Goal: Task Accomplishment & Management: Complete application form

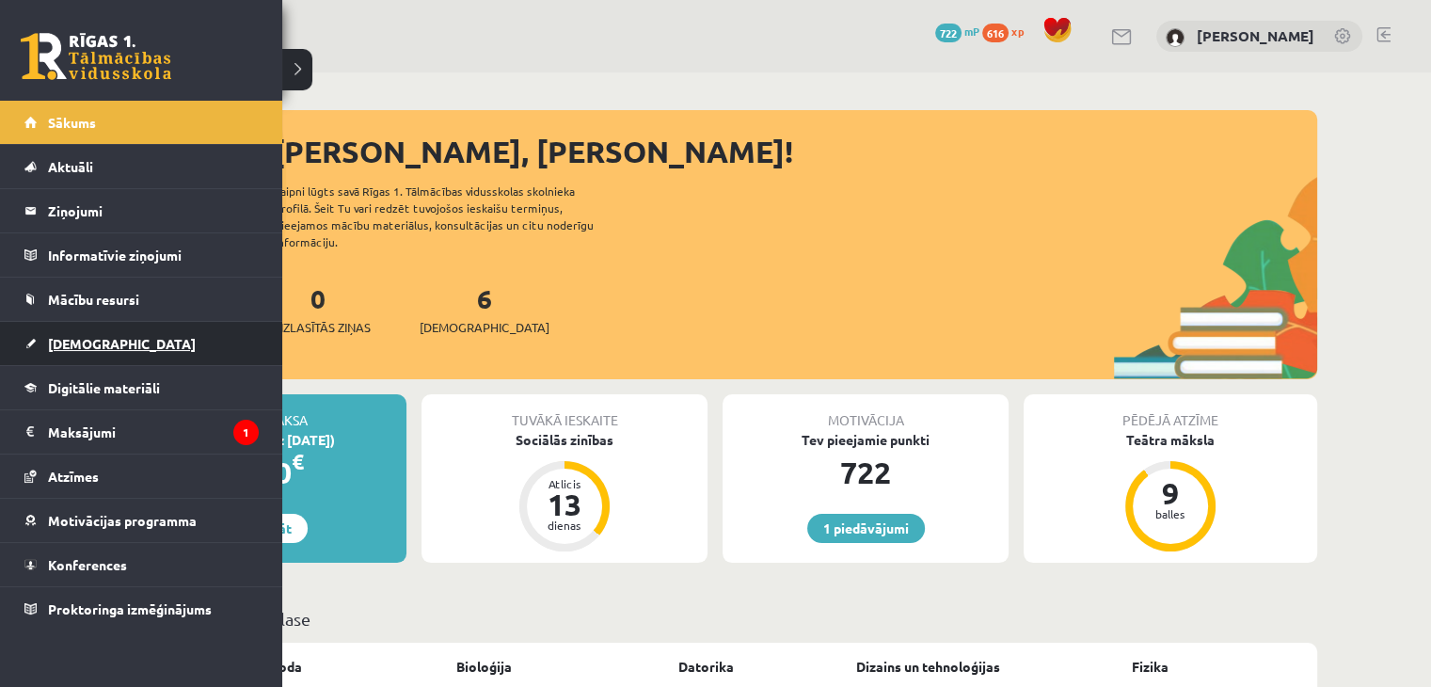
click at [106, 340] on link "[DEMOGRAPHIC_DATA]" at bounding box center [141, 343] width 234 height 43
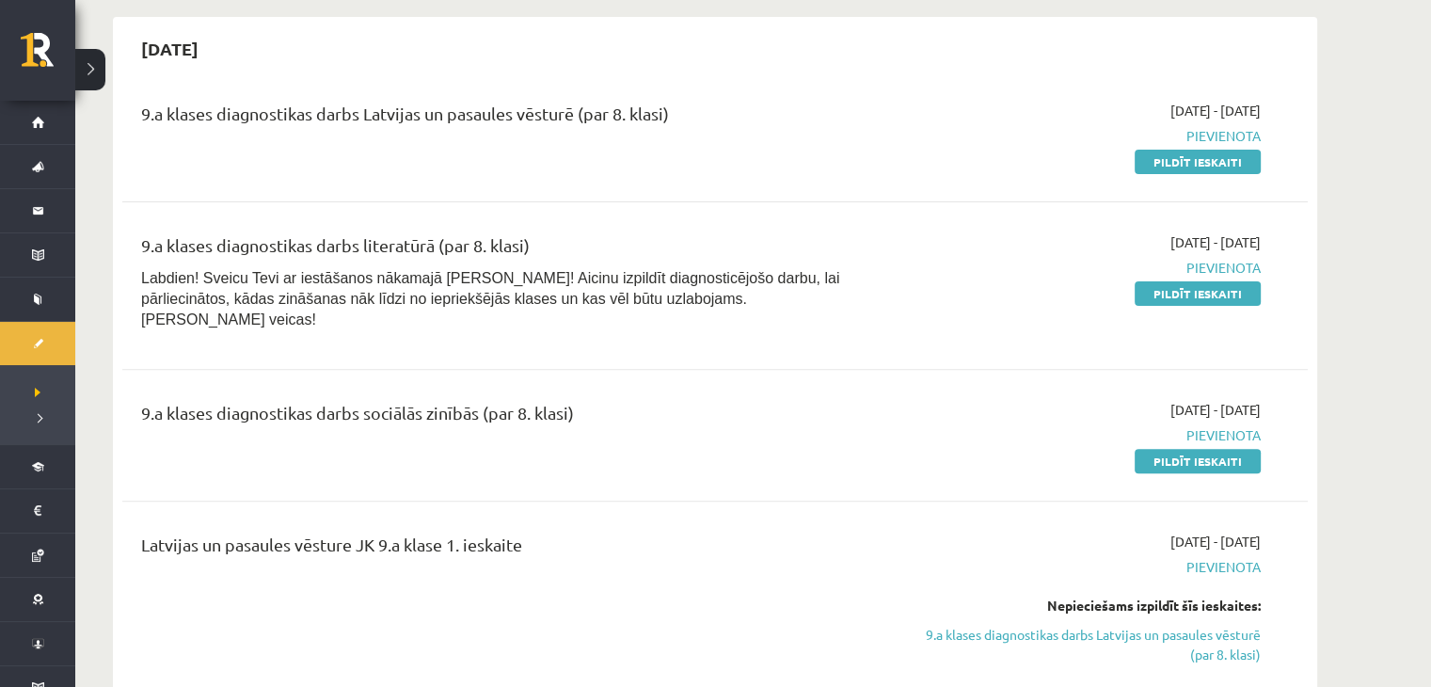
scroll to position [506, 0]
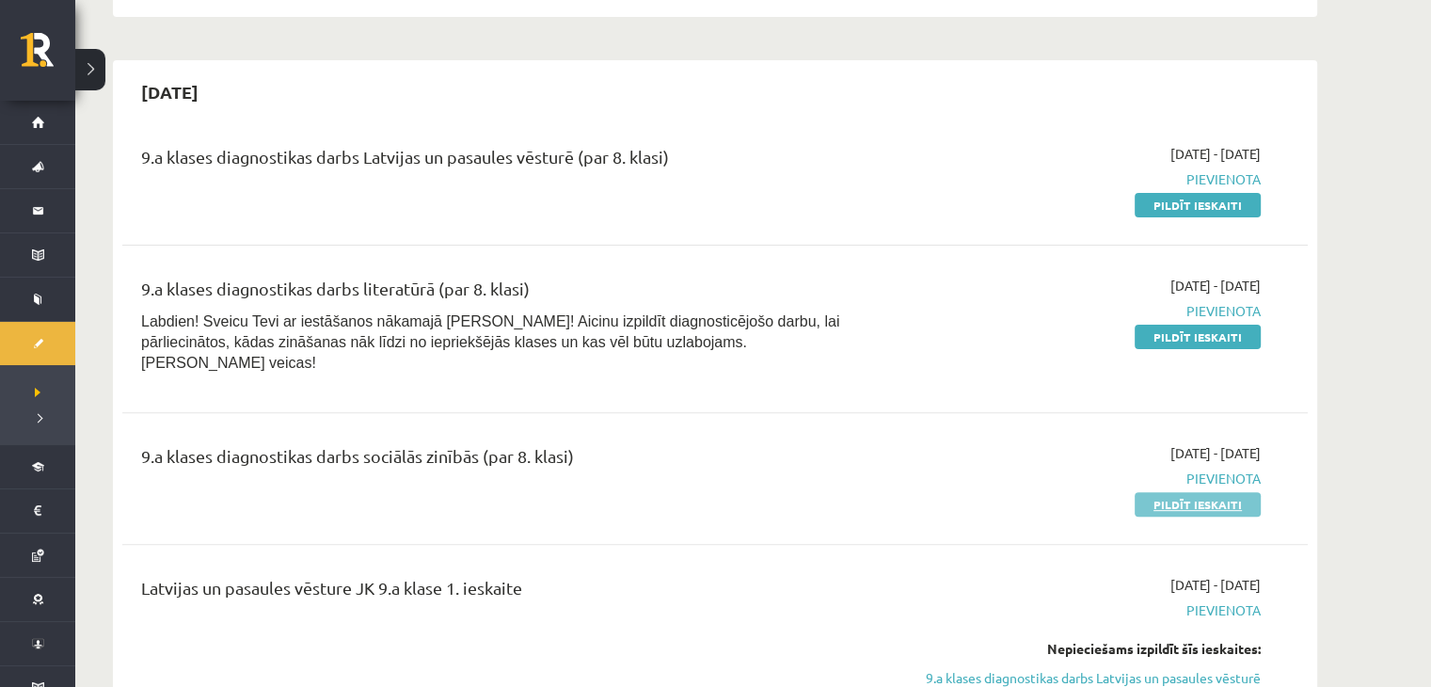
click at [1171, 492] on link "Pildīt ieskaiti" at bounding box center [1198, 504] width 126 height 24
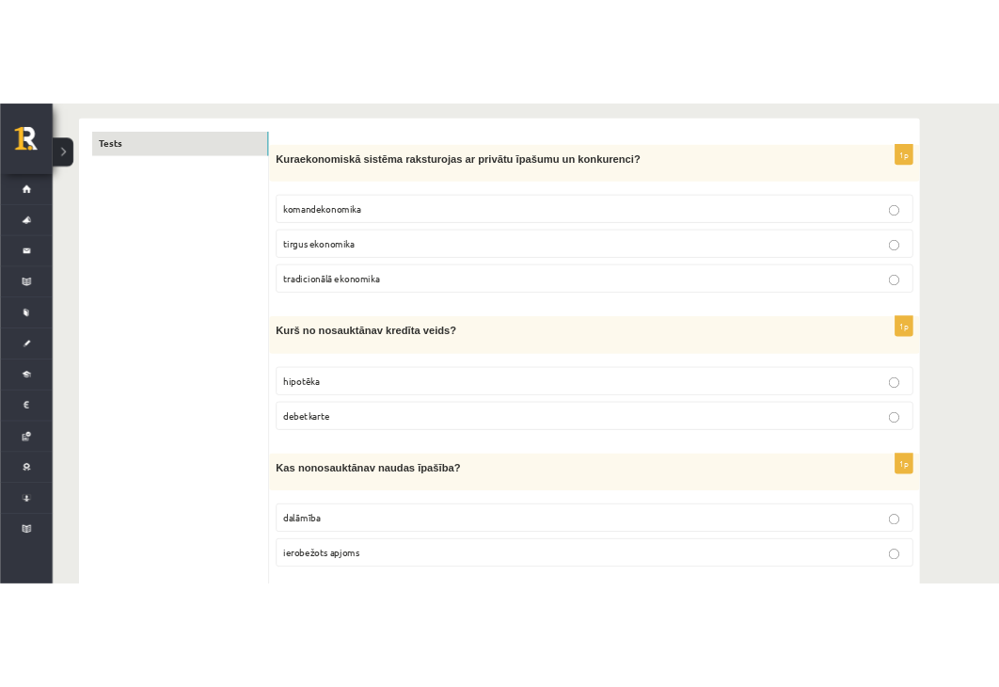
scroll to position [301, 0]
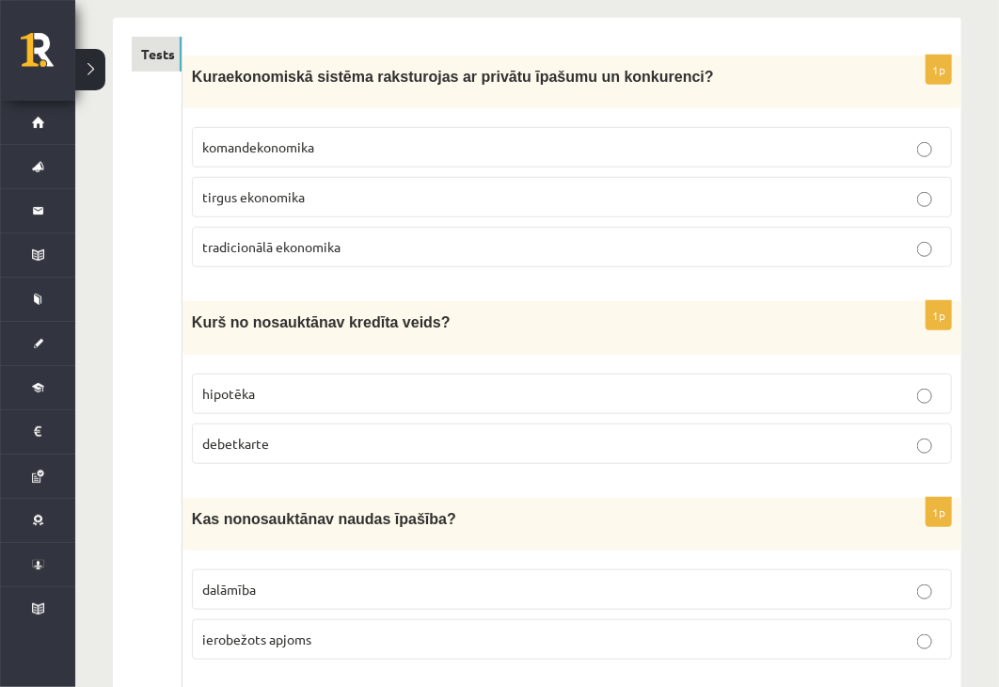
click at [433, 187] on p "tirgus ekonomika" at bounding box center [572, 197] width 740 height 20
click at [403, 440] on p "debetkarte" at bounding box center [572, 444] width 740 height 20
click at [628, 640] on p "ierobežots apjoms" at bounding box center [572, 640] width 740 height 20
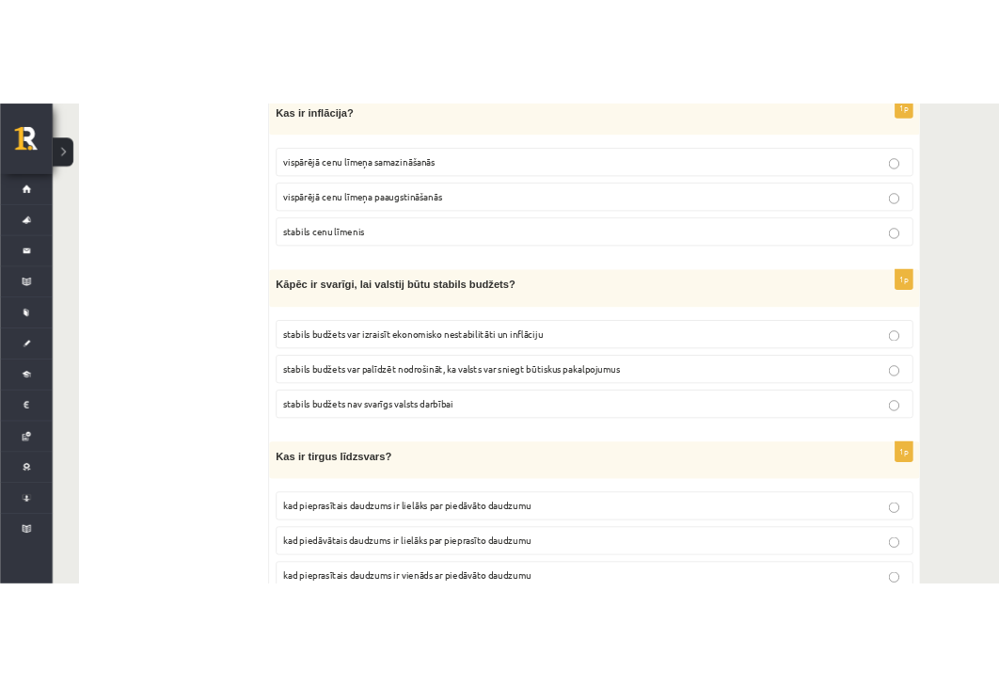
scroll to position [994, 0]
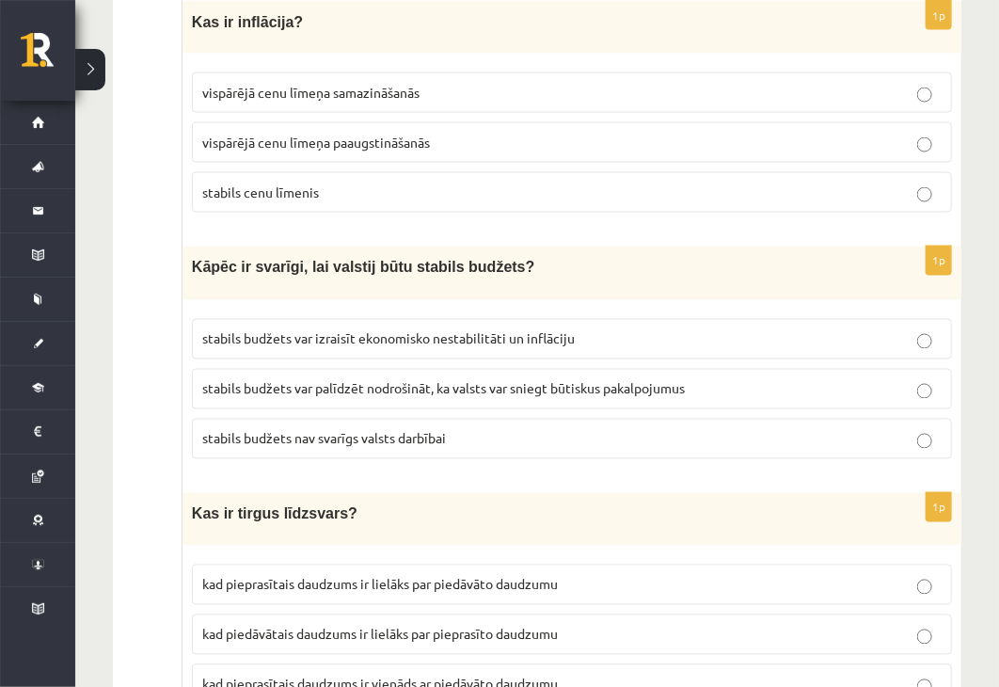
click at [392, 134] on span "vispārējā cenu līmeņa paaugstināšanās" at bounding box center [316, 142] width 228 height 17
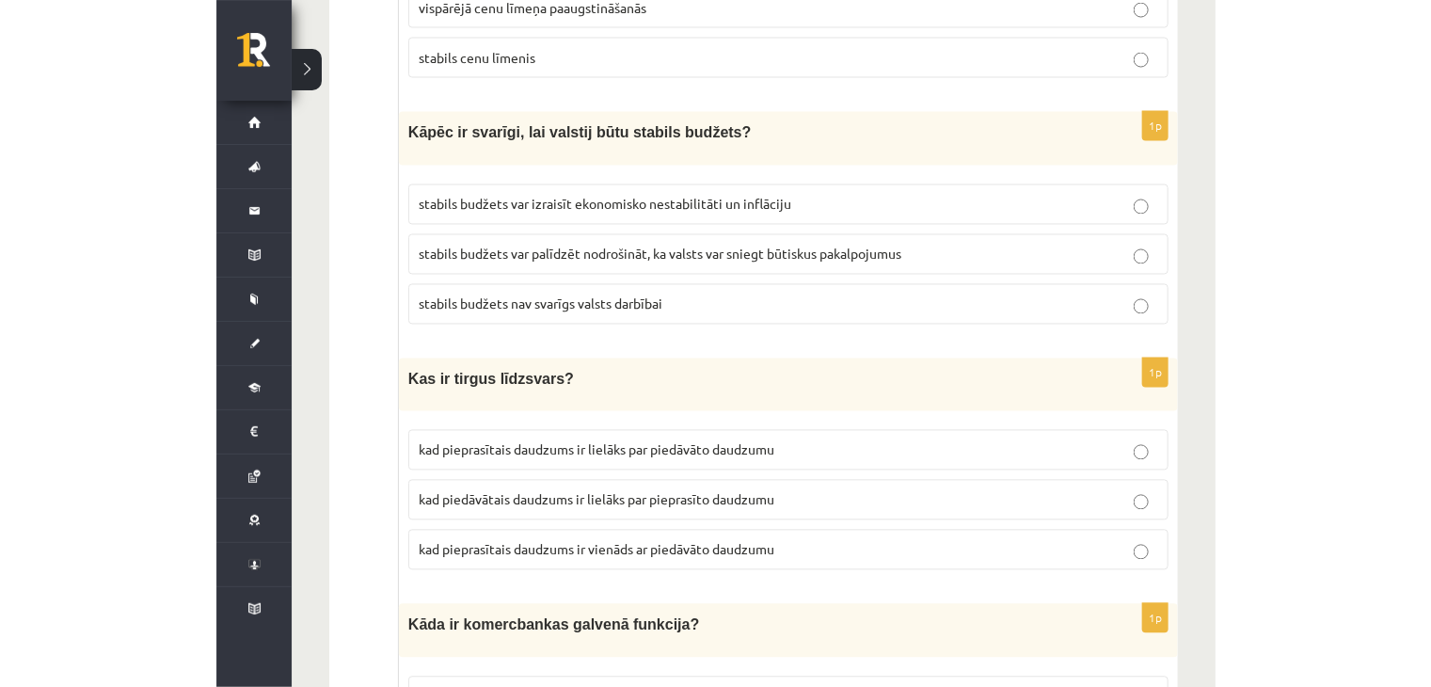
scroll to position [1144, 0]
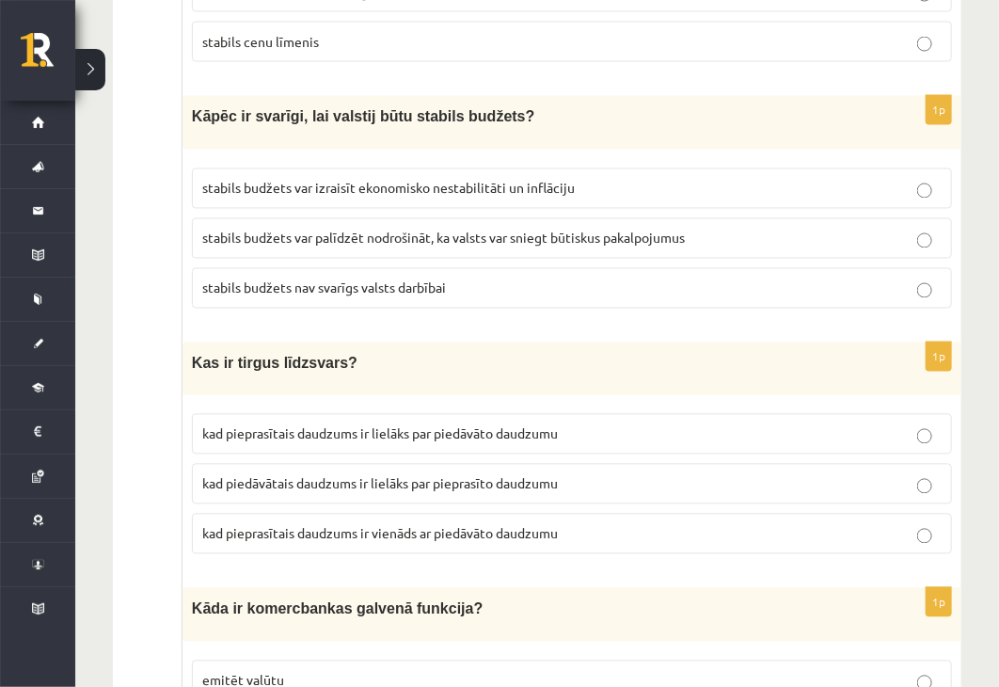
click at [632, 229] on p "stabils budžets var palīdzēt nodrošināt, ka valsts var sniegt būtiskus pakalpoj…" at bounding box center [572, 239] width 740 height 20
click at [479, 524] on p "kad pieprasītais daudzums ir vienāds ar piedāvāto daudzumu" at bounding box center [572, 534] width 740 height 20
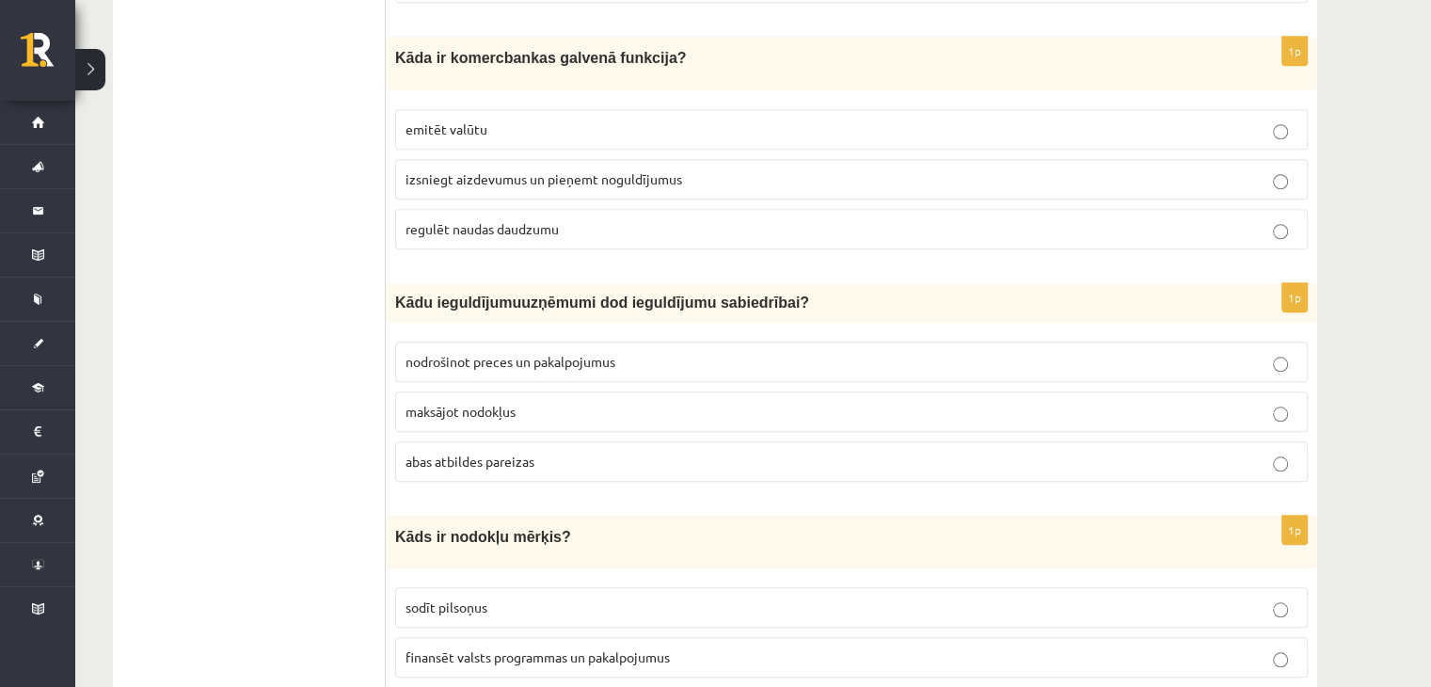
scroll to position [1222, 0]
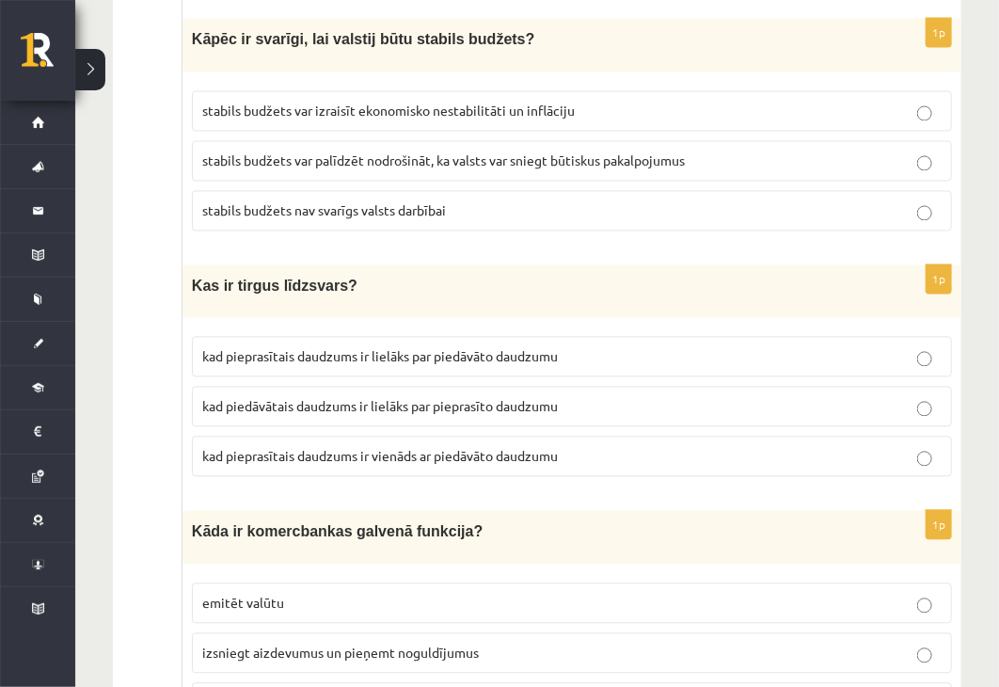
click at [807, 447] on p "kad pieprasītais daudzums ir vienāds ar piedāvāto daudzumu" at bounding box center [572, 457] width 740 height 20
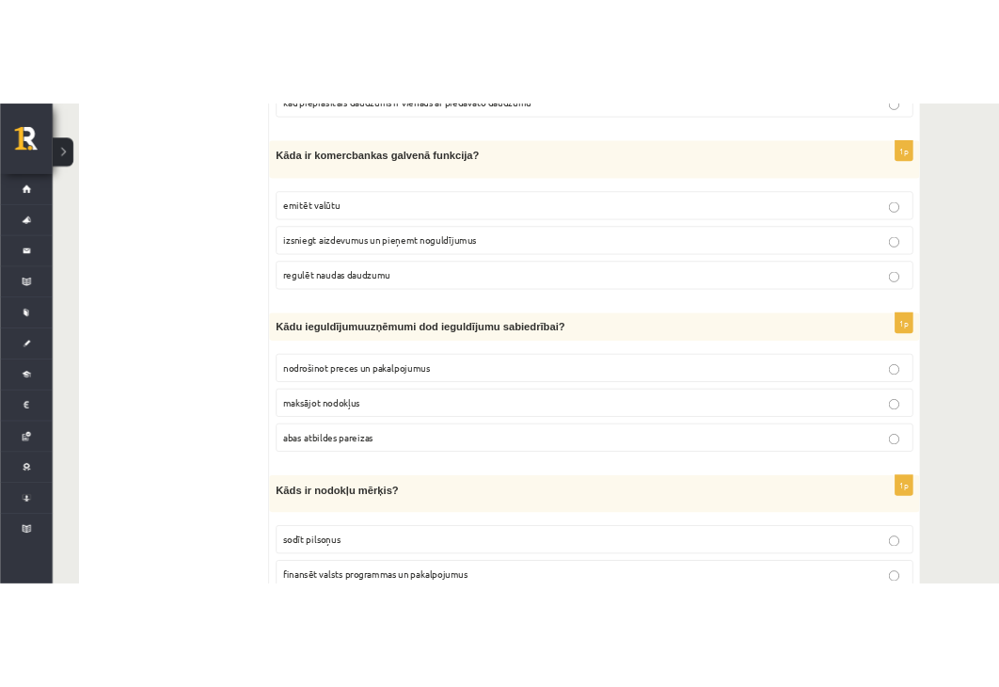
scroll to position [1713, 0]
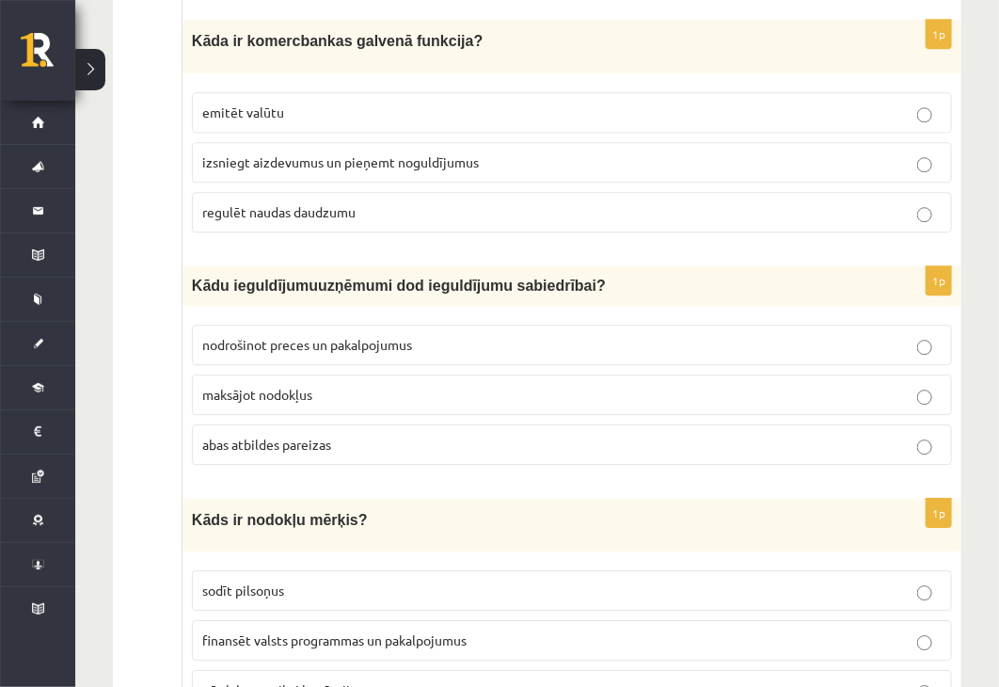
click at [606, 152] on p "izsniegt aizdevumus un pieņemt noguldījumus" at bounding box center [572, 162] width 740 height 20
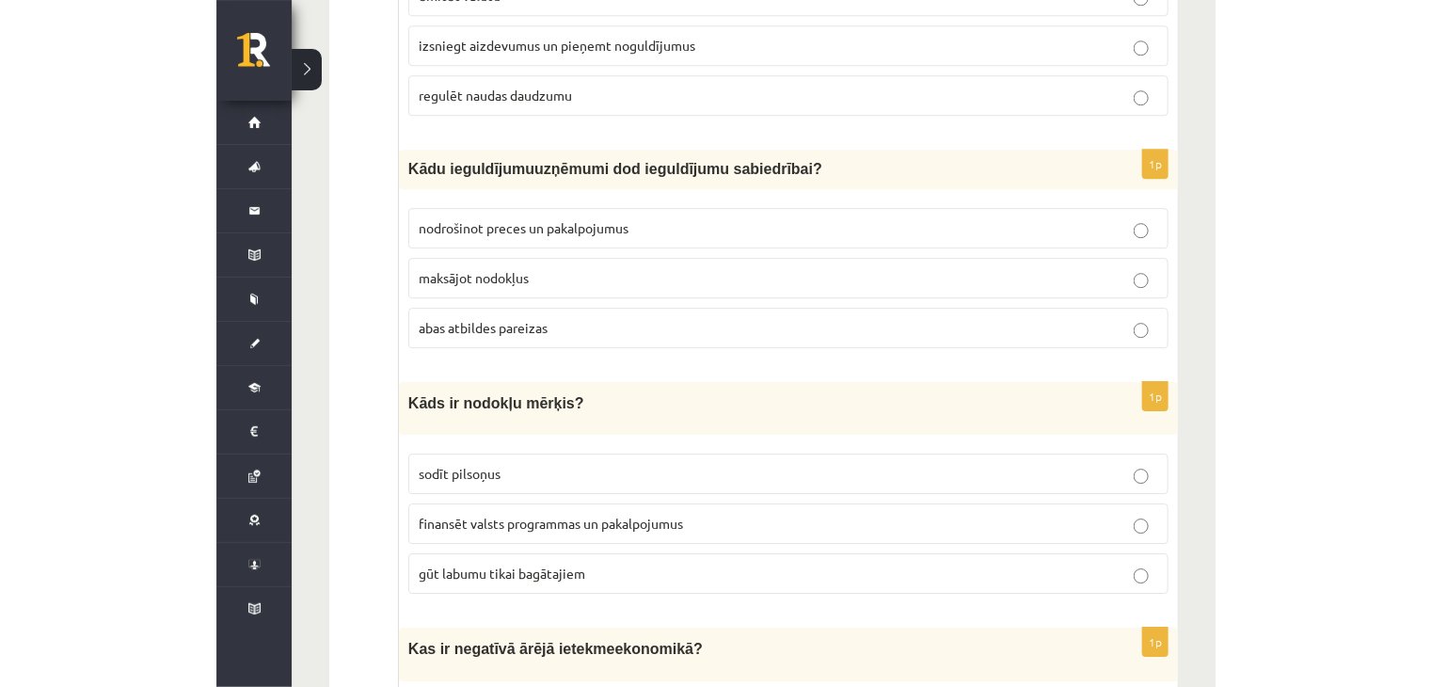
scroll to position [1847, 0]
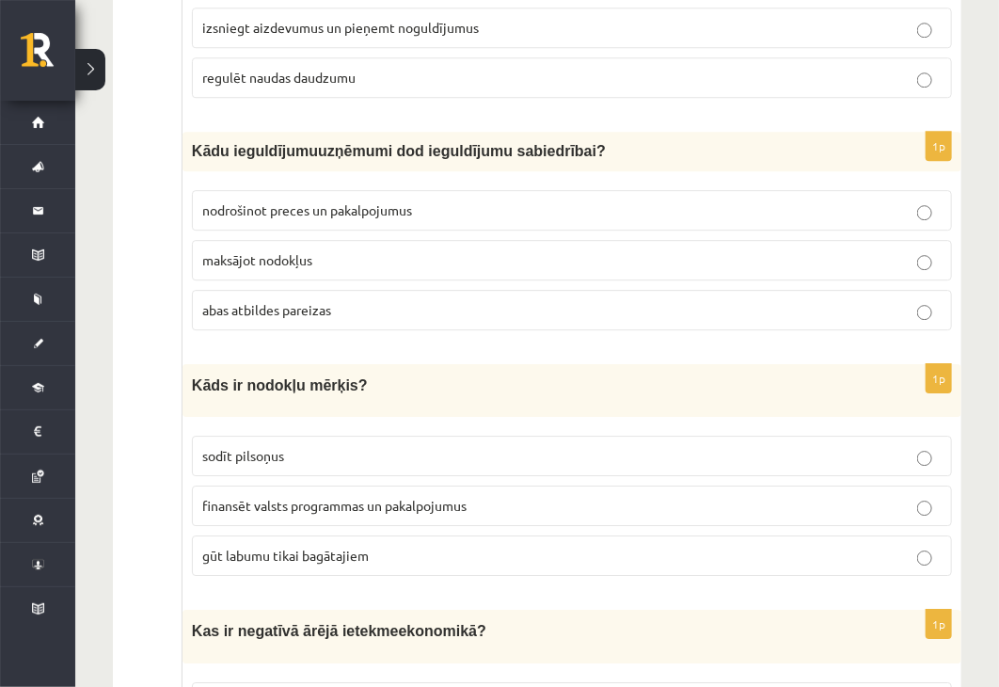
click at [610, 300] on p "abas atbildes pareizas" at bounding box center [572, 310] width 740 height 20
click at [731, 496] on p "finansēt valsts programmas un pakalpojumus" at bounding box center [572, 506] width 740 height 20
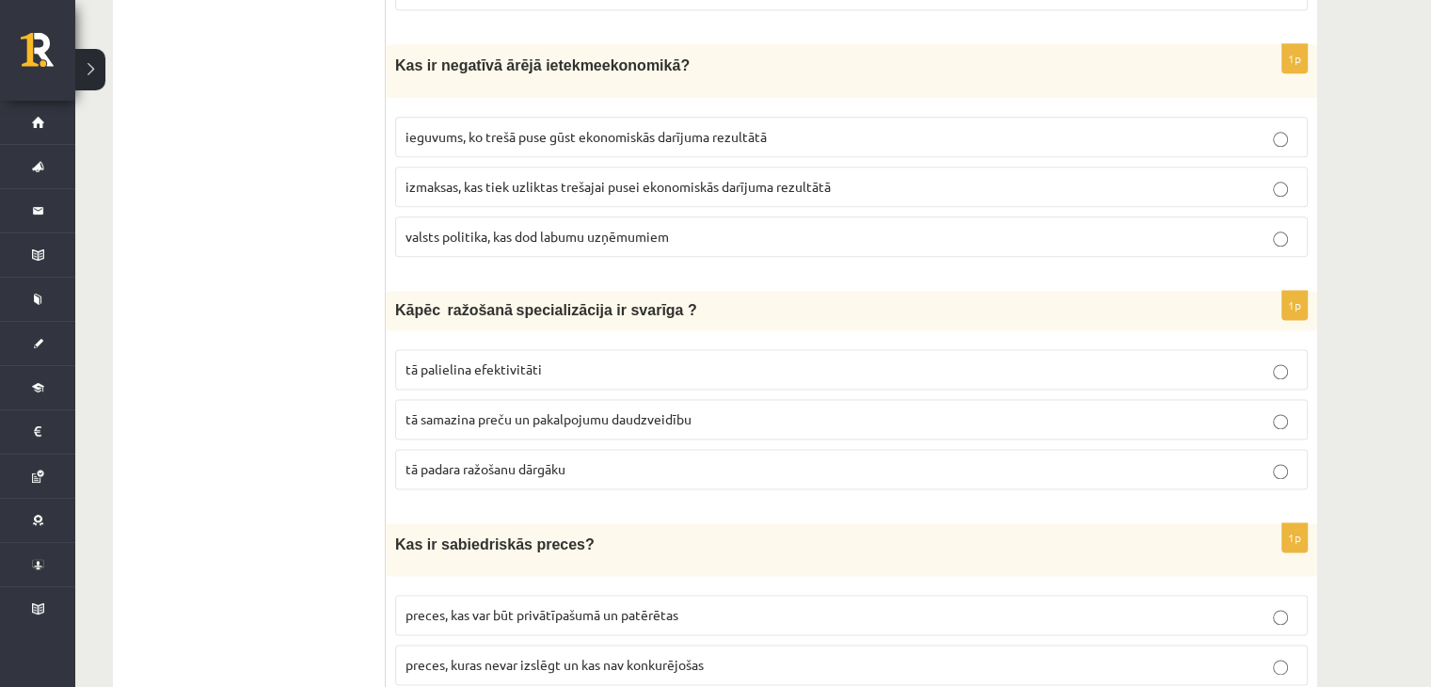
scroll to position [2405, 0]
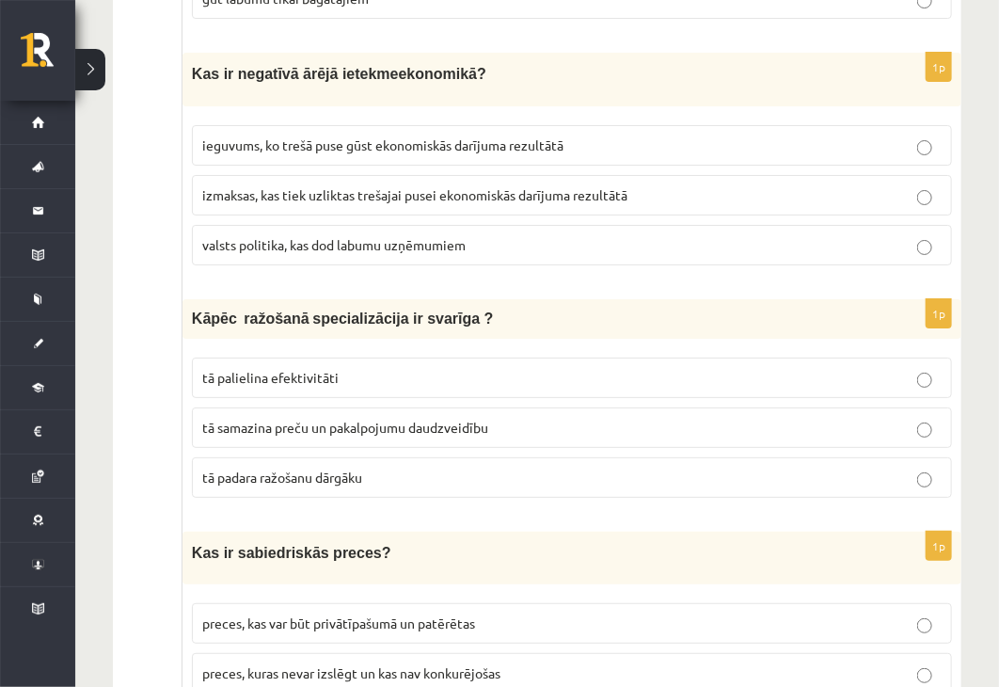
click at [616, 175] on label "izmaksas, kas tiek uzliktas trešajai pusei ekonomiskās darījuma rezultātā" at bounding box center [572, 195] width 760 height 40
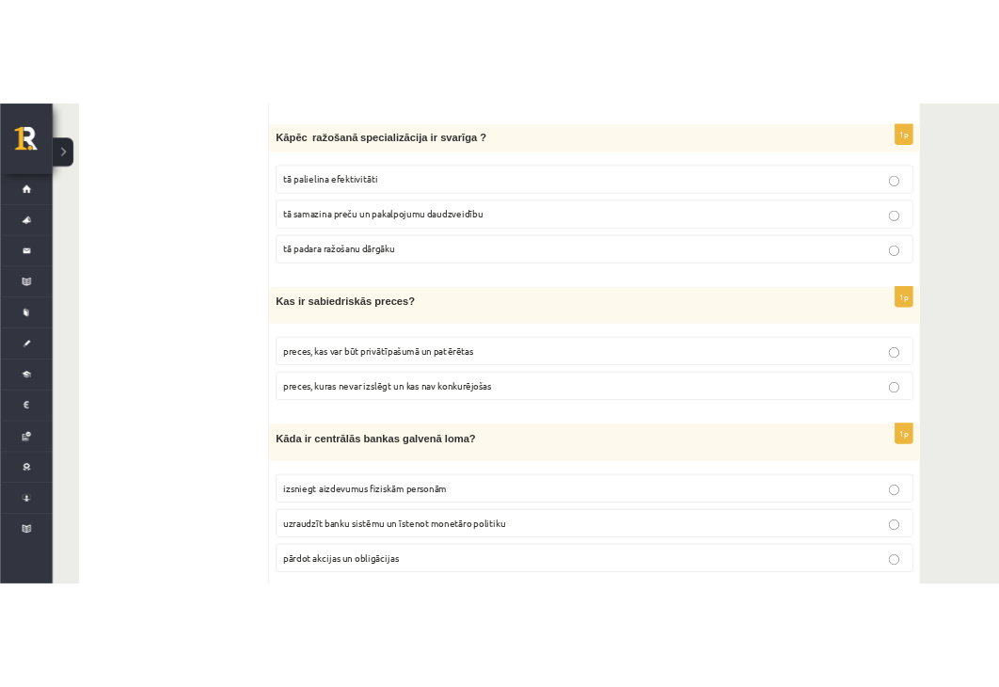
scroll to position [2665, 0]
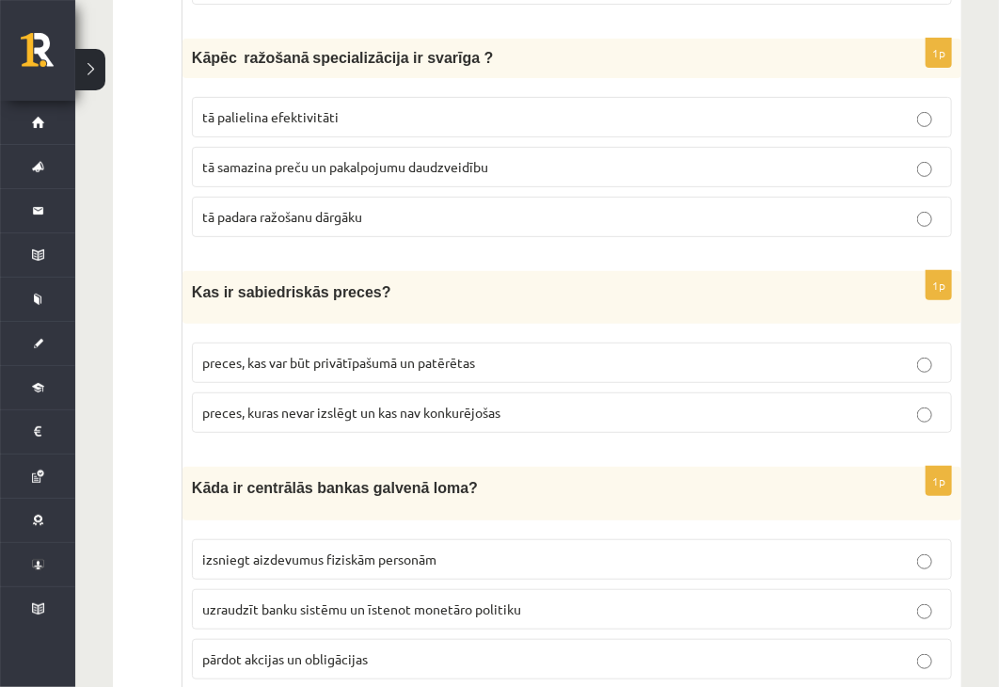
click at [619, 107] on p "tā palielina efektivitāti" at bounding box center [572, 117] width 740 height 20
click at [623, 403] on p "preces, kuras nevar izslēgt un kas nav konkurējošas" at bounding box center [572, 413] width 740 height 20
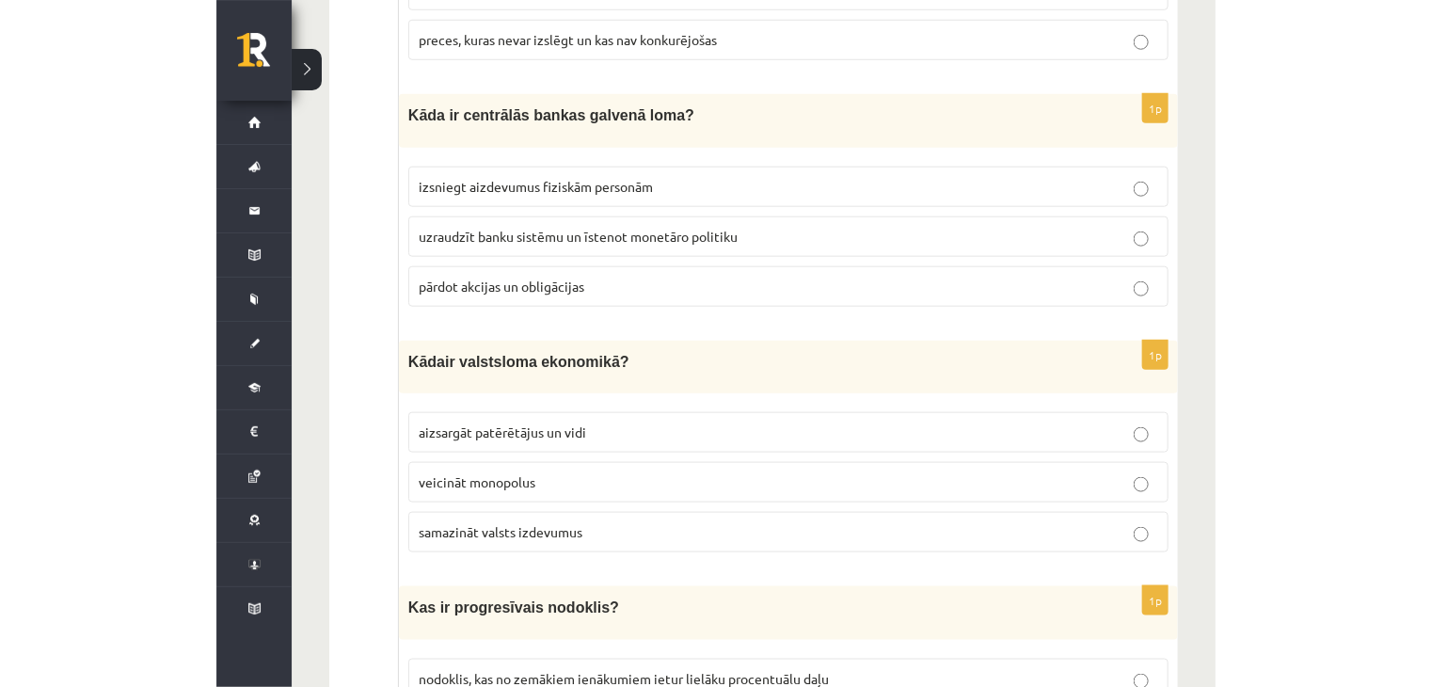
scroll to position [3046, 0]
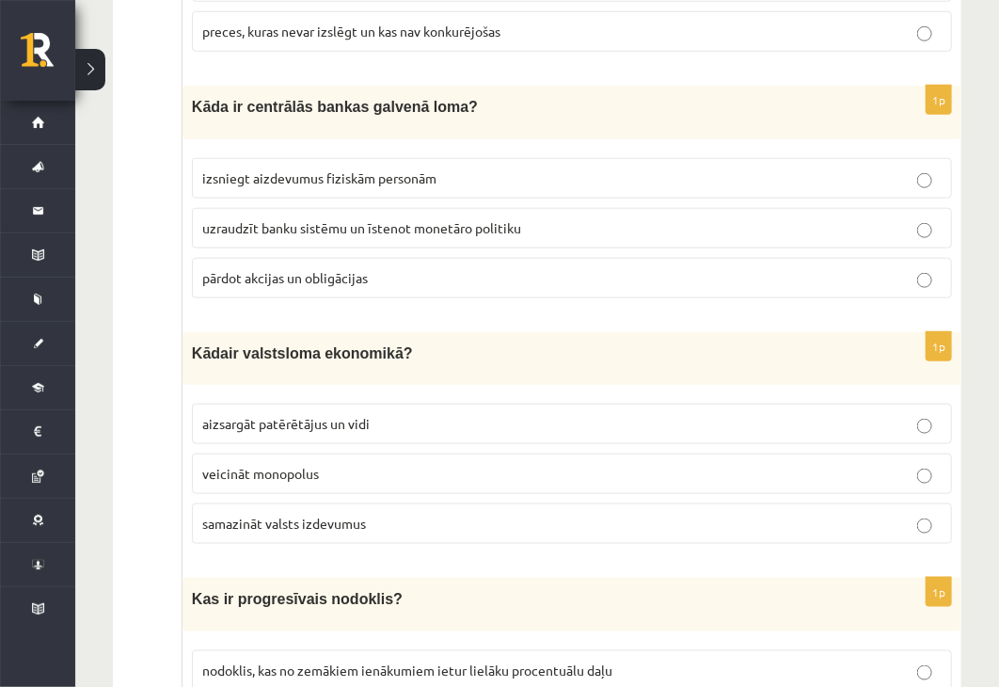
click at [448, 219] on span "uzraudzīt banku sistēmu un īstenot monetāro politiku" at bounding box center [361, 227] width 319 height 17
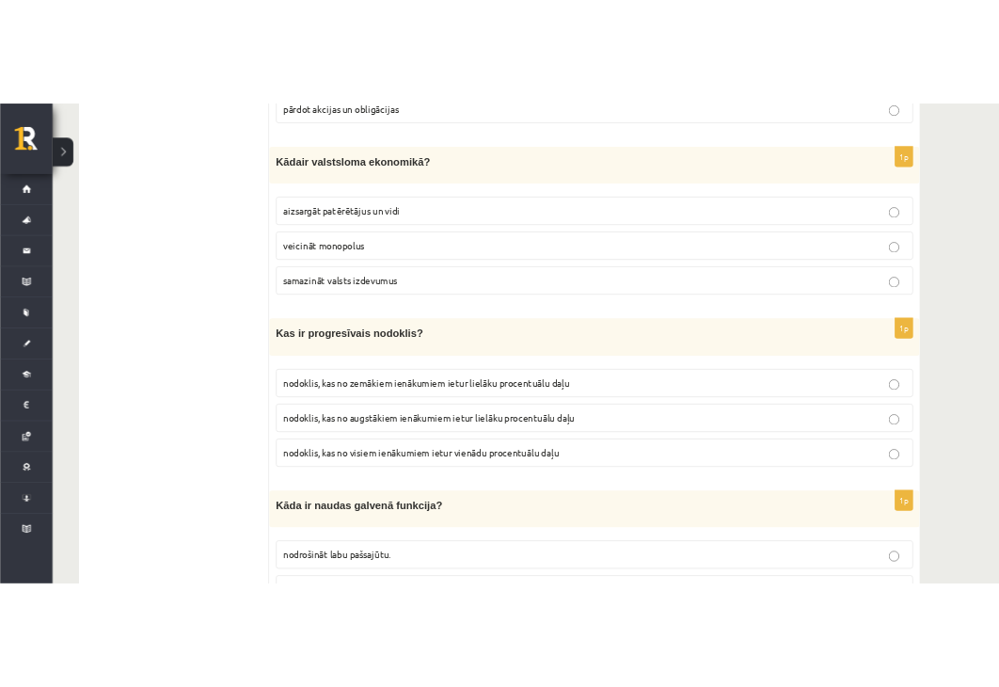
scroll to position [3333, 0]
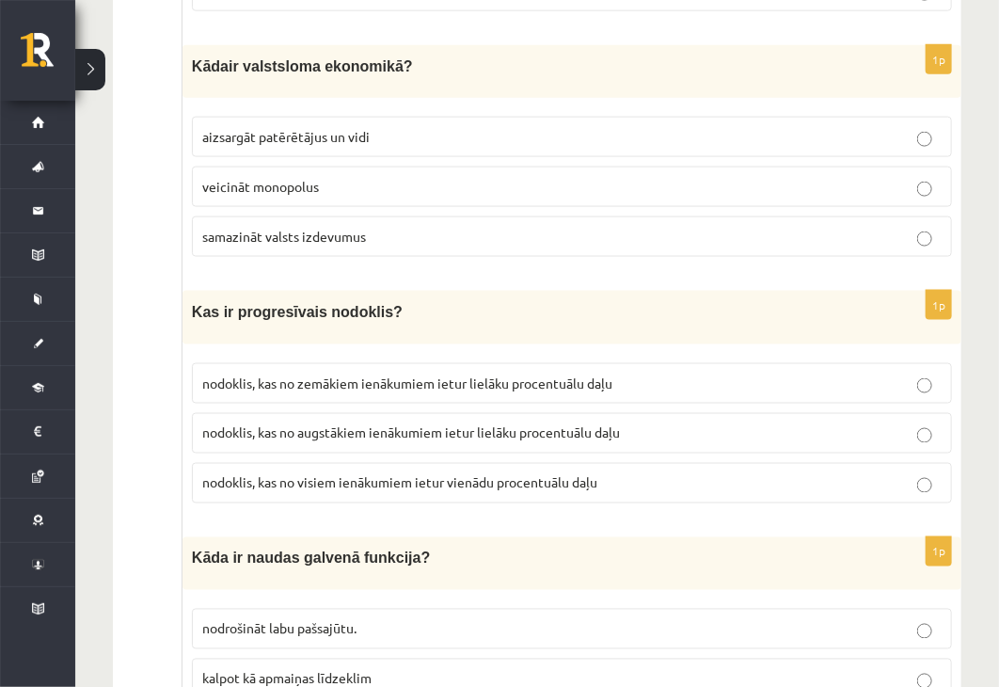
click at [364, 128] on span "aizsargāt patērētājus un vidi" at bounding box center [286, 136] width 168 height 17
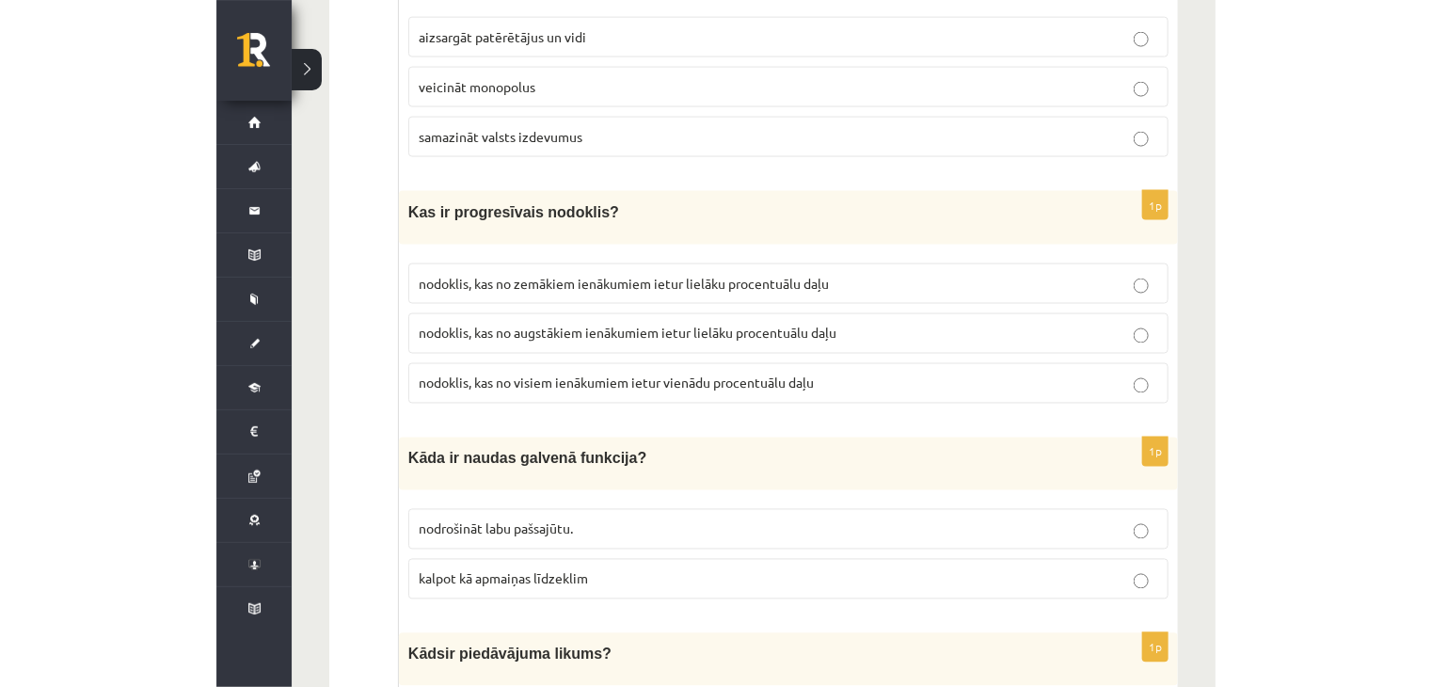
scroll to position [3451, 0]
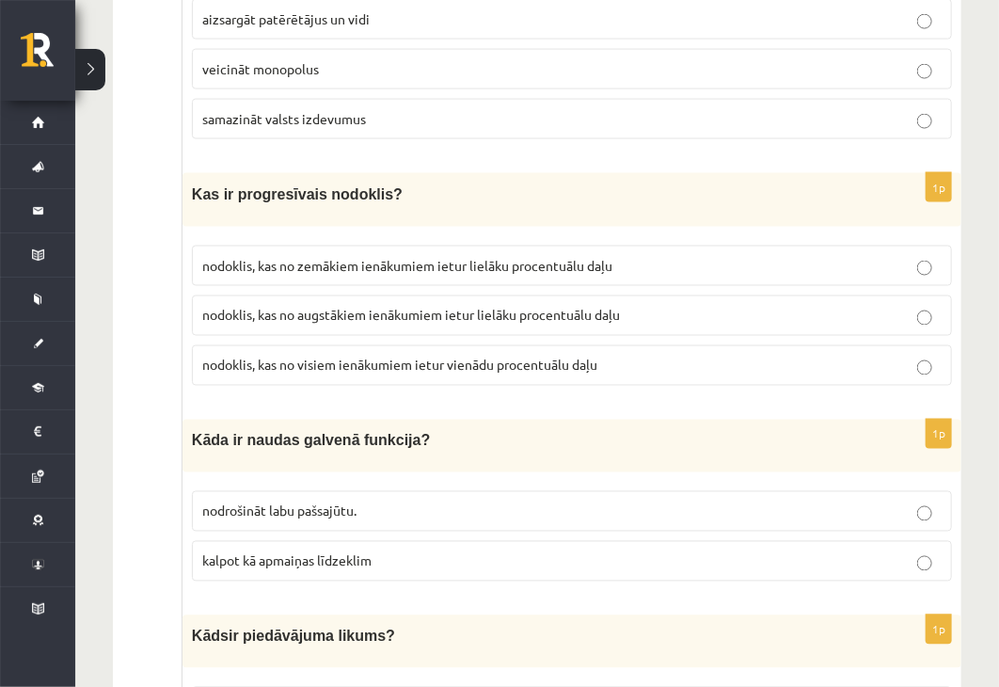
click at [636, 306] on p "nodoklis, kas no augstākiem ienākumiem ietur lielāku procentuālu daļu" at bounding box center [572, 316] width 740 height 20
click at [772, 551] on p "kalpot kā apmaiņas līdzeklim" at bounding box center [572, 561] width 740 height 20
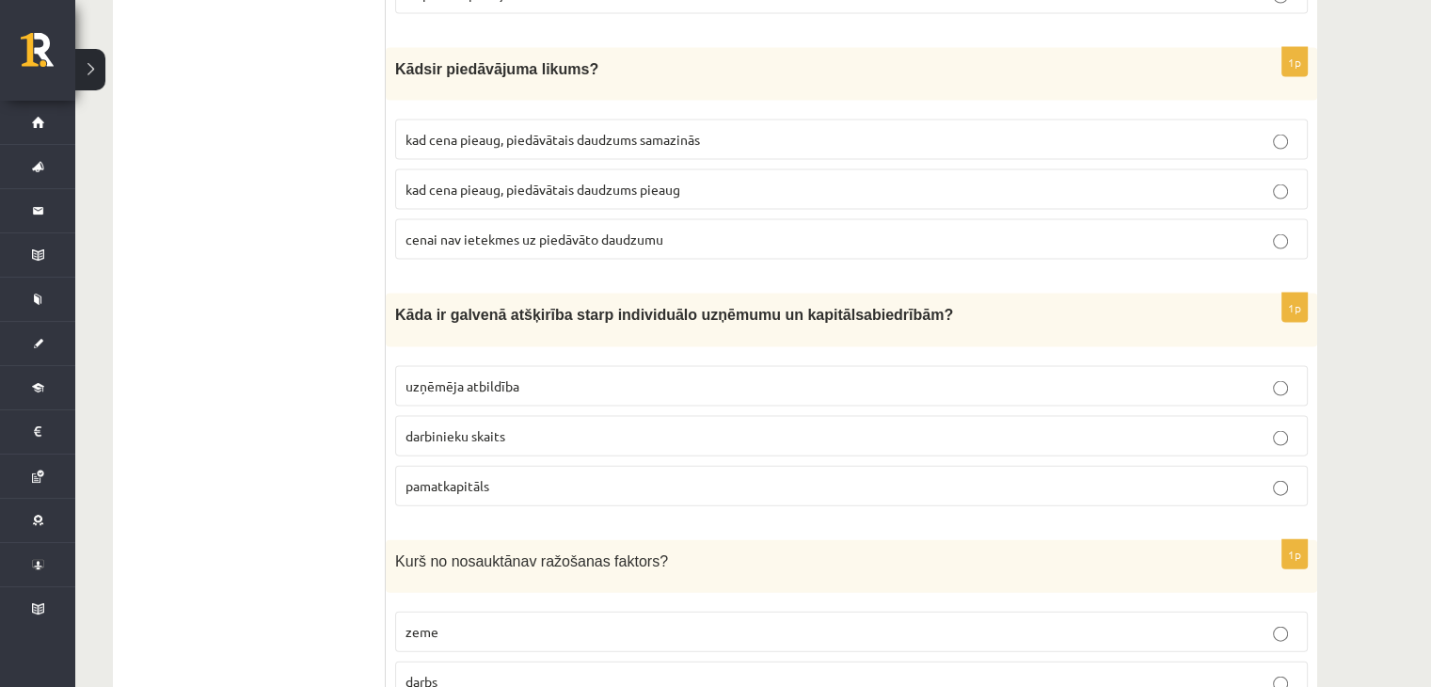
scroll to position [4027, 0]
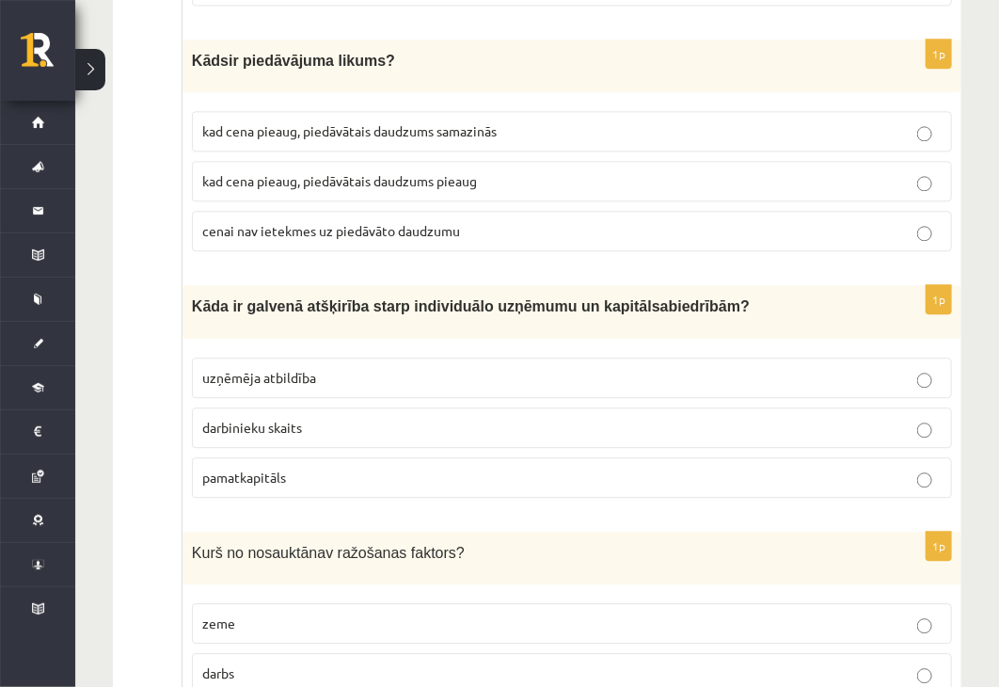
click at [481, 171] on p "kad cena pieaug, piedāvātais daudzums pieaug" at bounding box center [572, 181] width 740 height 20
click at [547, 358] on label "uzņēmēja atbildība" at bounding box center [572, 378] width 760 height 40
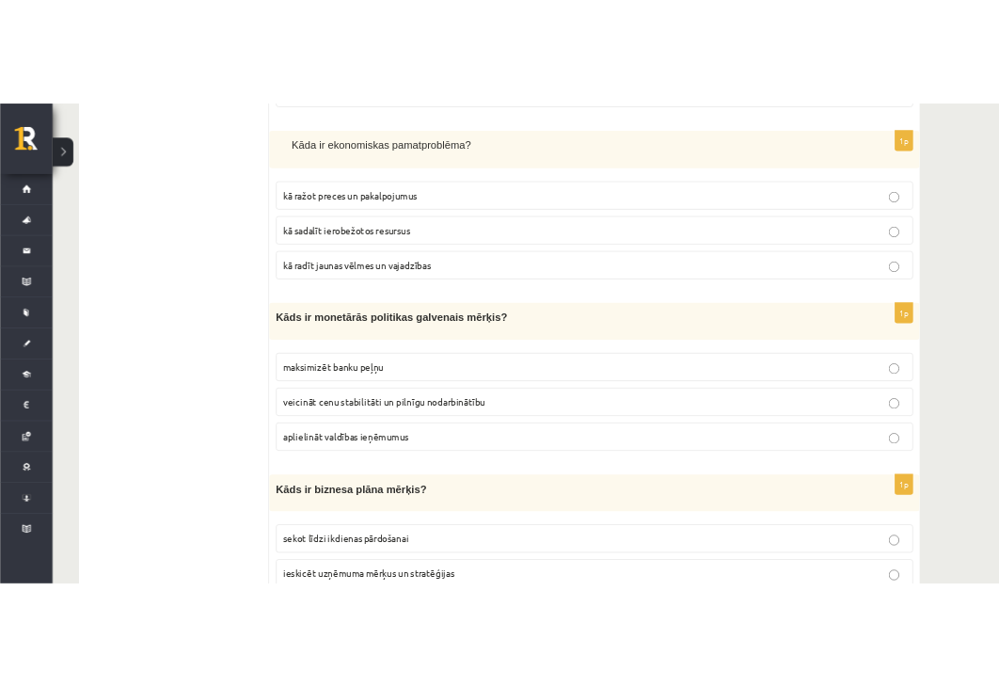
scroll to position [4756, 0]
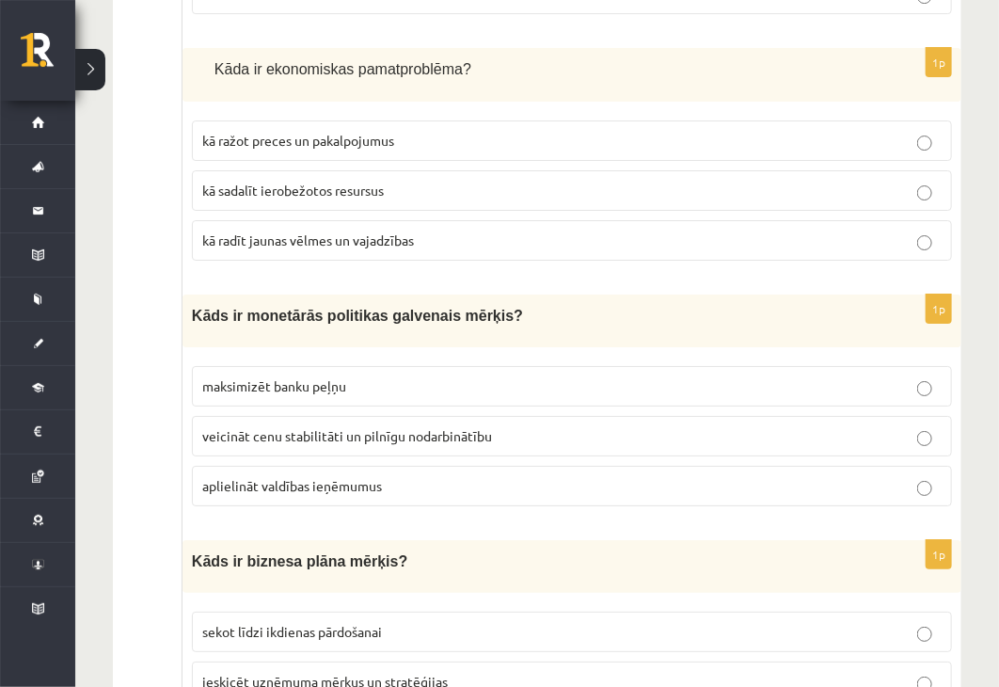
click at [422, 181] on p "kā sadalīt ierobežotos resursus" at bounding box center [572, 191] width 740 height 20
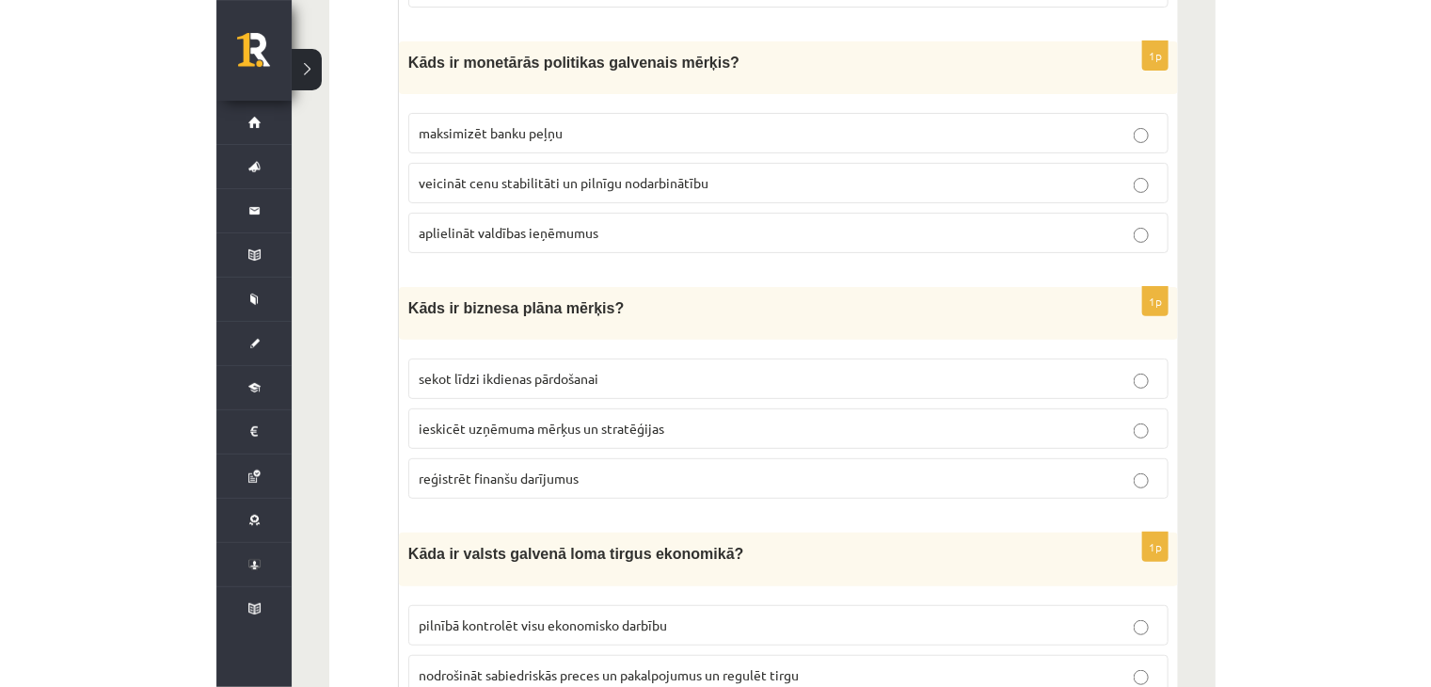
scroll to position [4950, 0]
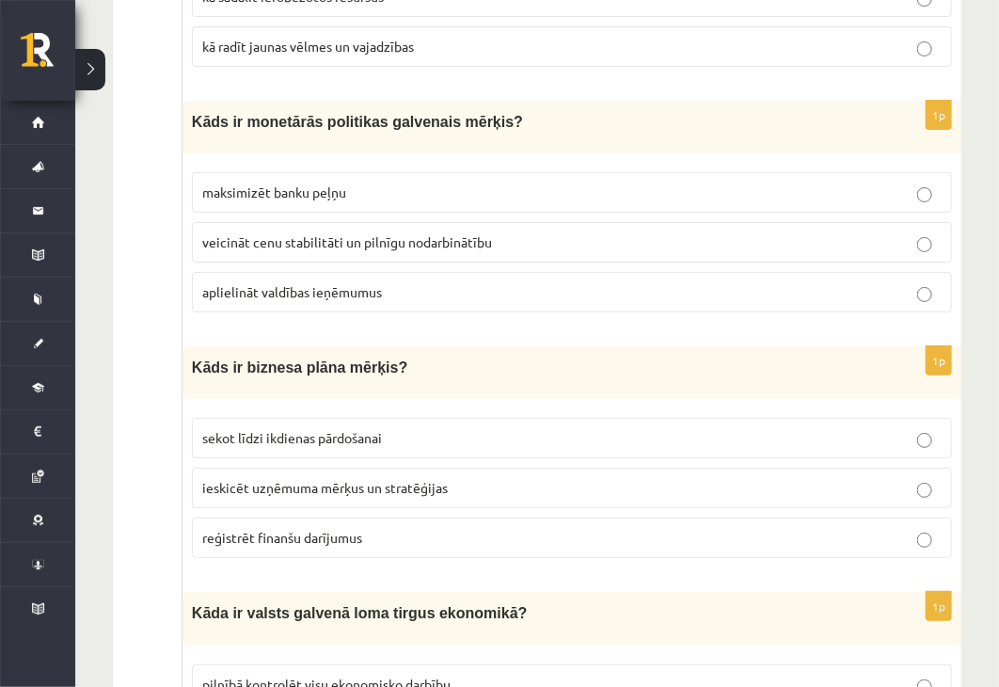
click at [334, 222] on label "veicināt cenu stabilitāti un pilnīgu nodarbinātību" at bounding box center [572, 242] width 760 height 40
click at [261, 479] on span "ieskicēt uzņēmuma mērķus un stratēģijas" at bounding box center [325, 487] width 246 height 17
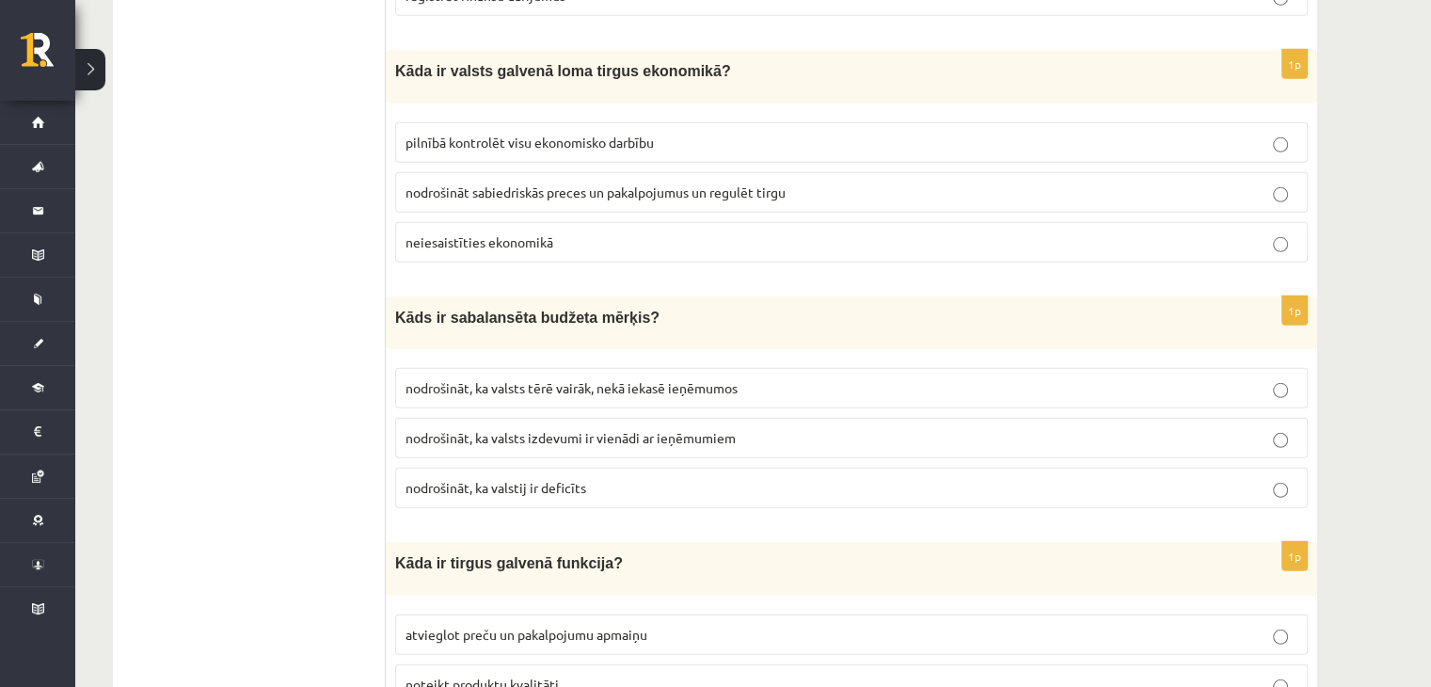
scroll to position [5484, 0]
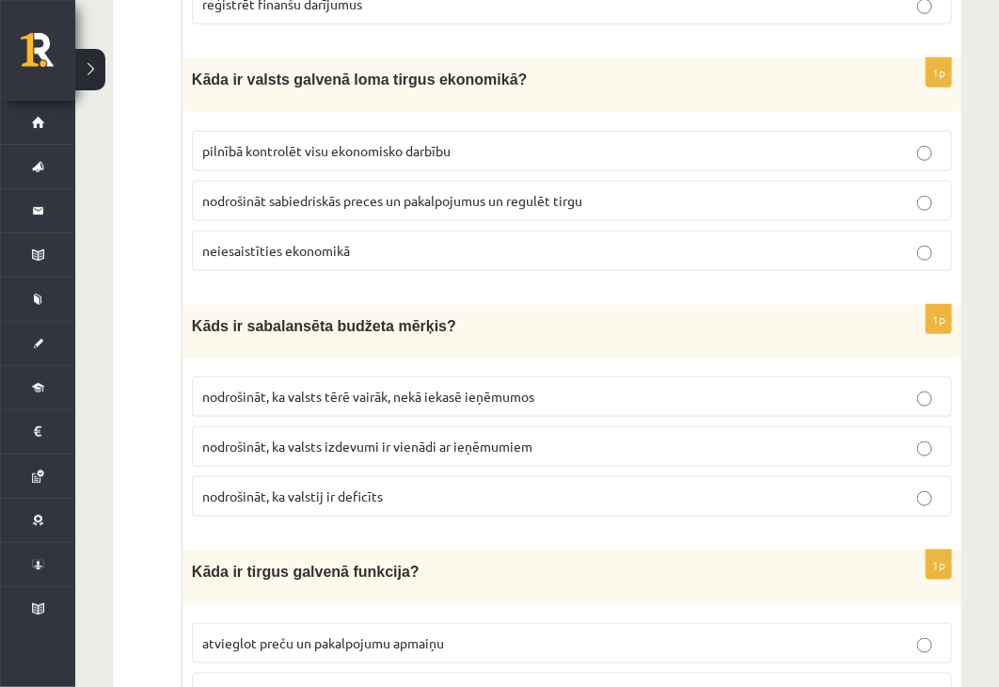
click at [398, 192] on span "nodrošināt sabiedriskās preces un pakalpojumus un regulēt tirgu" at bounding box center [392, 200] width 380 height 17
click at [416, 438] on span "nodrošināt, ka valsts izdevumi ir vienādi ar ieņēmumiem" at bounding box center [367, 446] width 330 height 17
click at [351, 633] on p "atvieglot preču un pakalpojumu apmaiņu" at bounding box center [572, 643] width 740 height 20
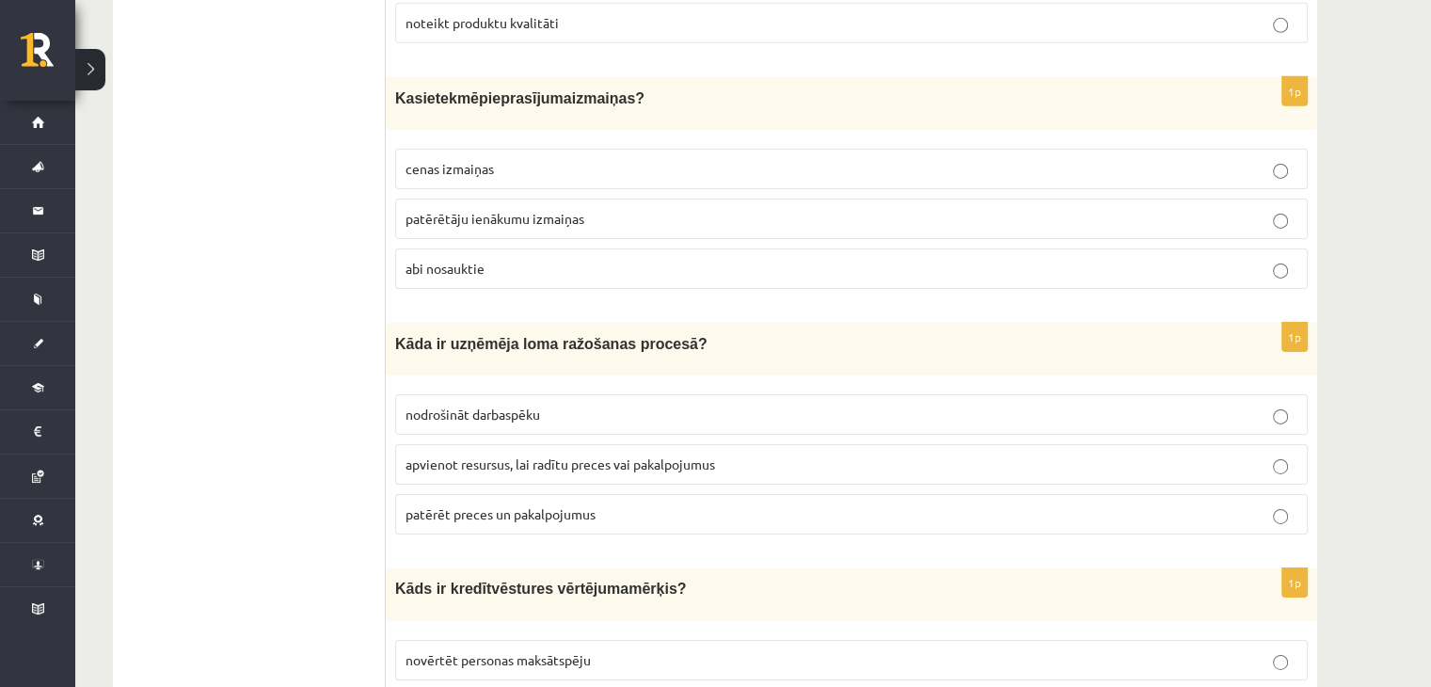
scroll to position [6129, 0]
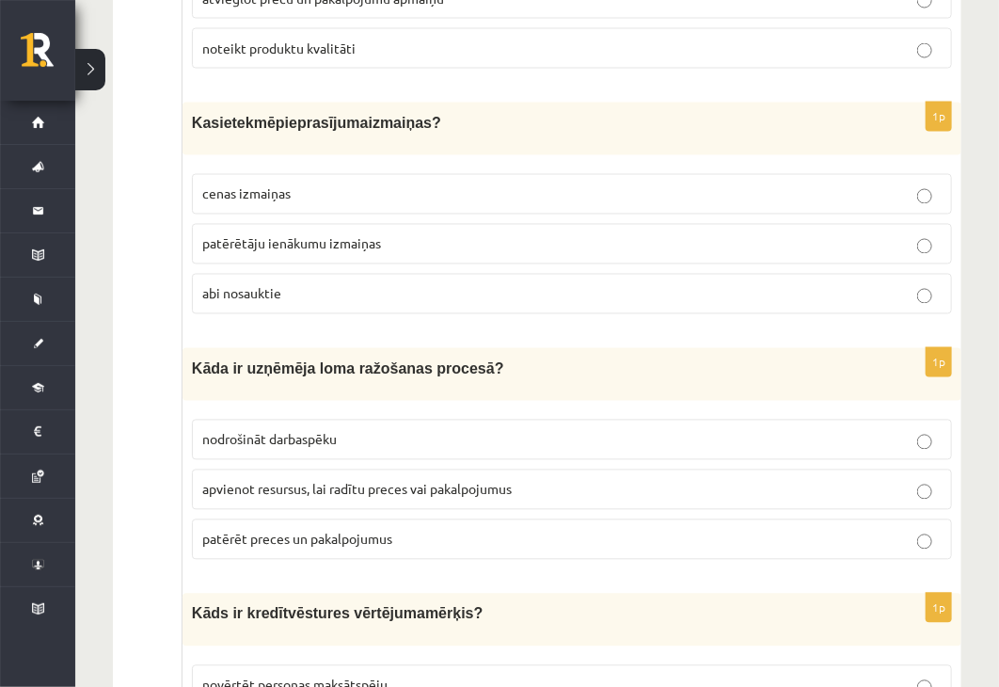
click at [506, 284] on p "abi nosauktie" at bounding box center [572, 294] width 740 height 20
click at [484, 481] on span "apvienot resursus, lai radītu preces vai pakalpojumus" at bounding box center [357, 489] width 310 height 17
click at [391, 676] on p "novērtēt personas maksātspēju" at bounding box center [572, 686] width 740 height 20
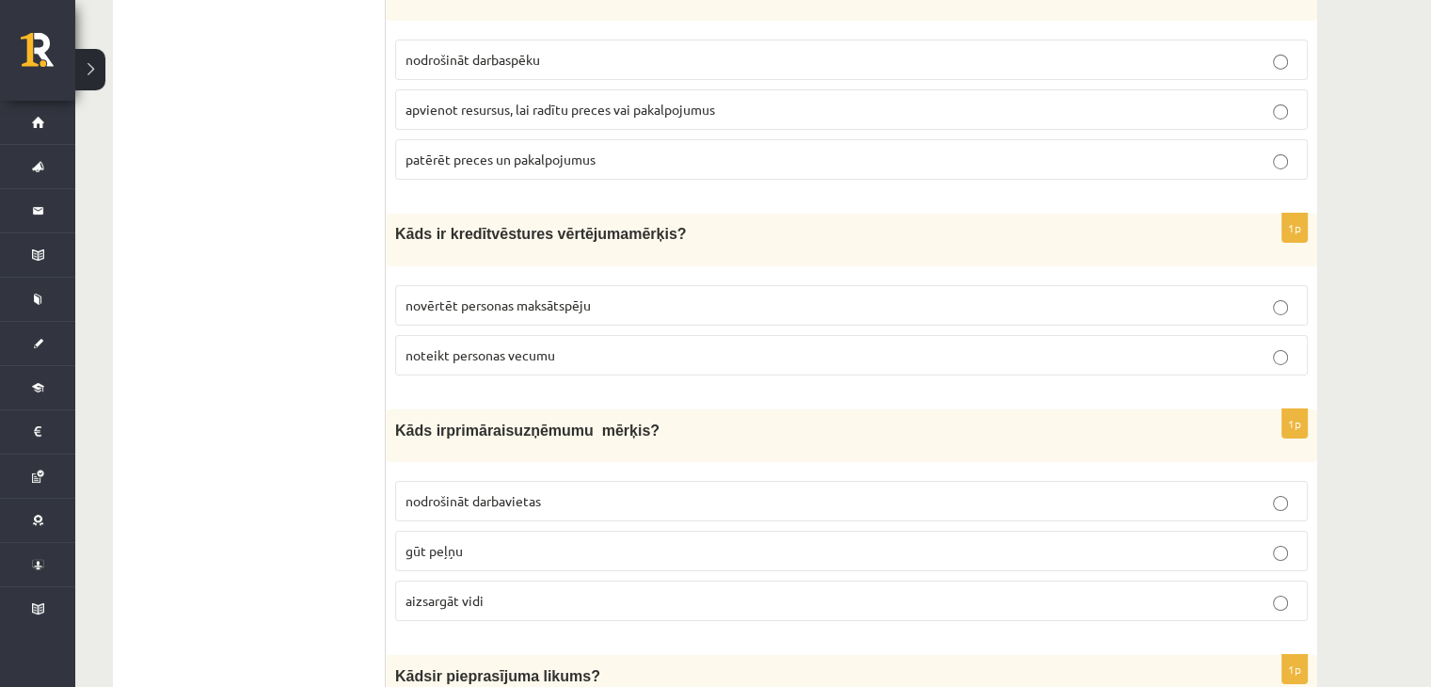
scroll to position [6678, 0]
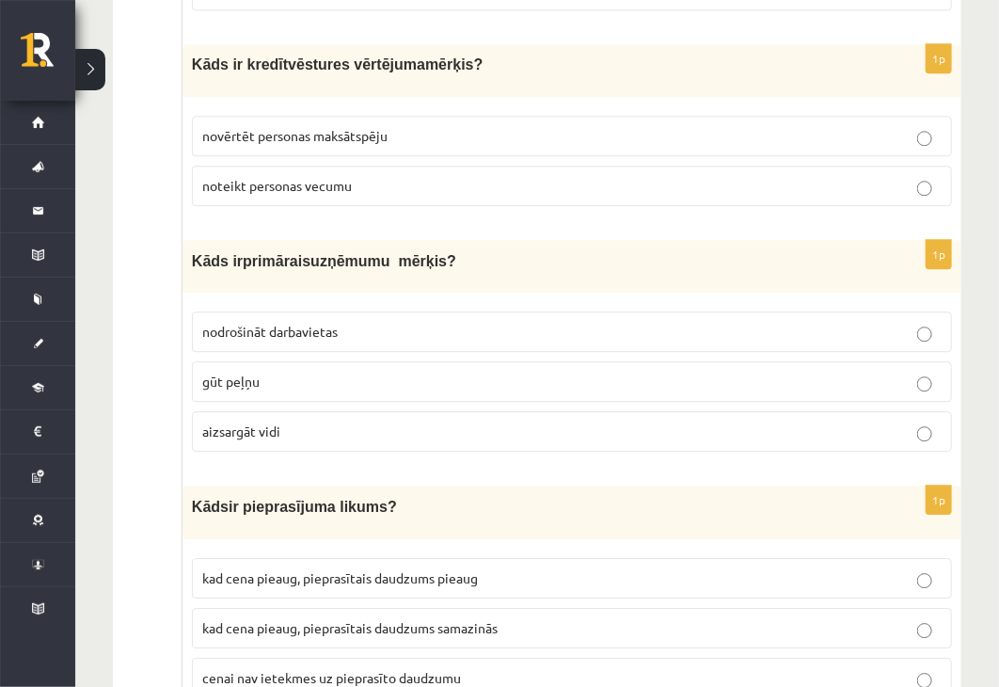
click at [343, 372] on p "gūt peļņu" at bounding box center [572, 382] width 740 height 20
click at [474, 619] on span "kad cena pieaug, pieprasītais daudzums samazinās" at bounding box center [350, 627] width 296 height 17
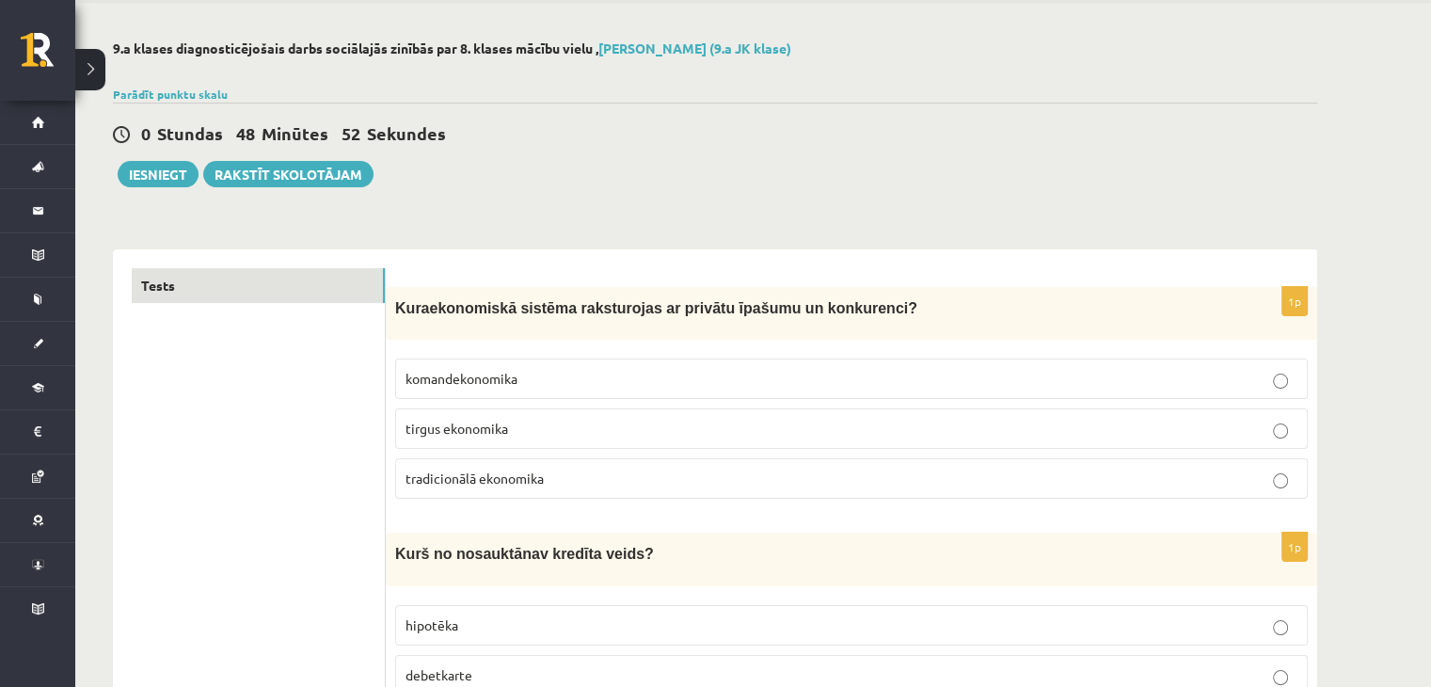
scroll to position [0, 0]
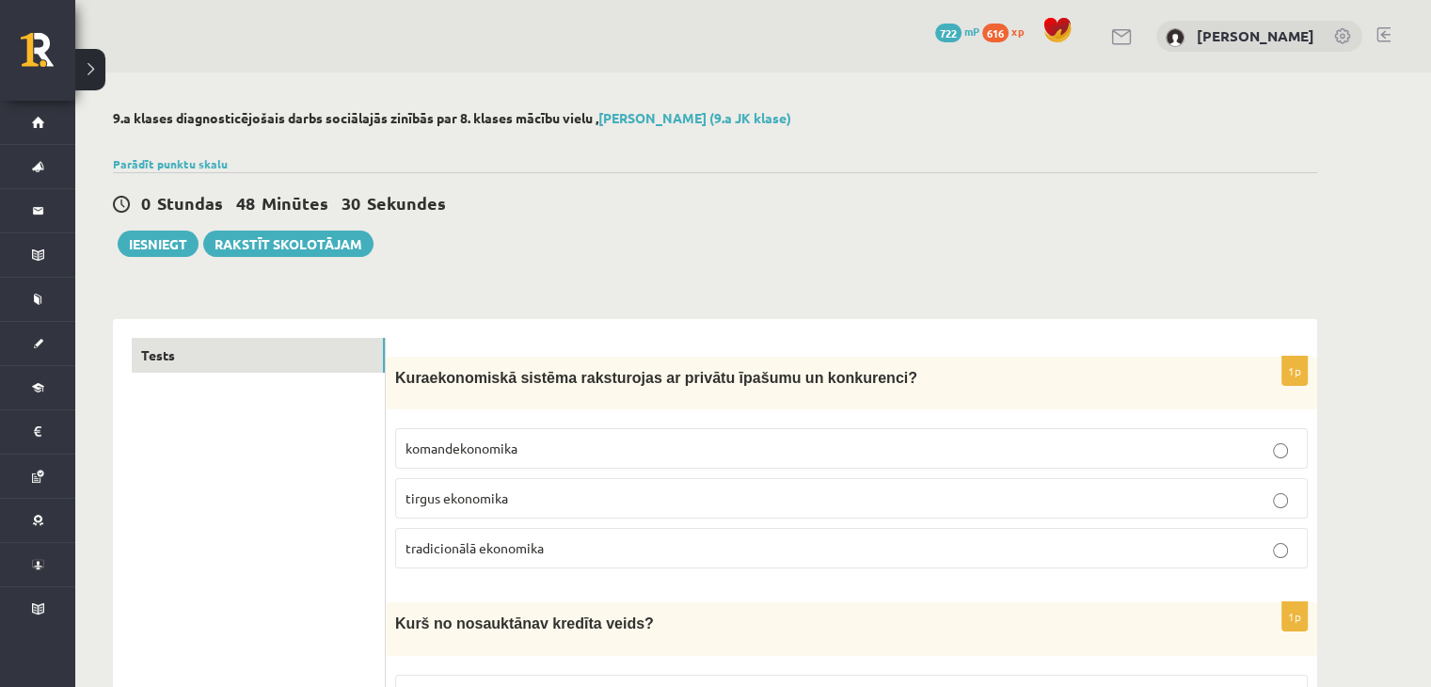
click at [173, 242] on button "Iesniegt" at bounding box center [158, 244] width 81 height 26
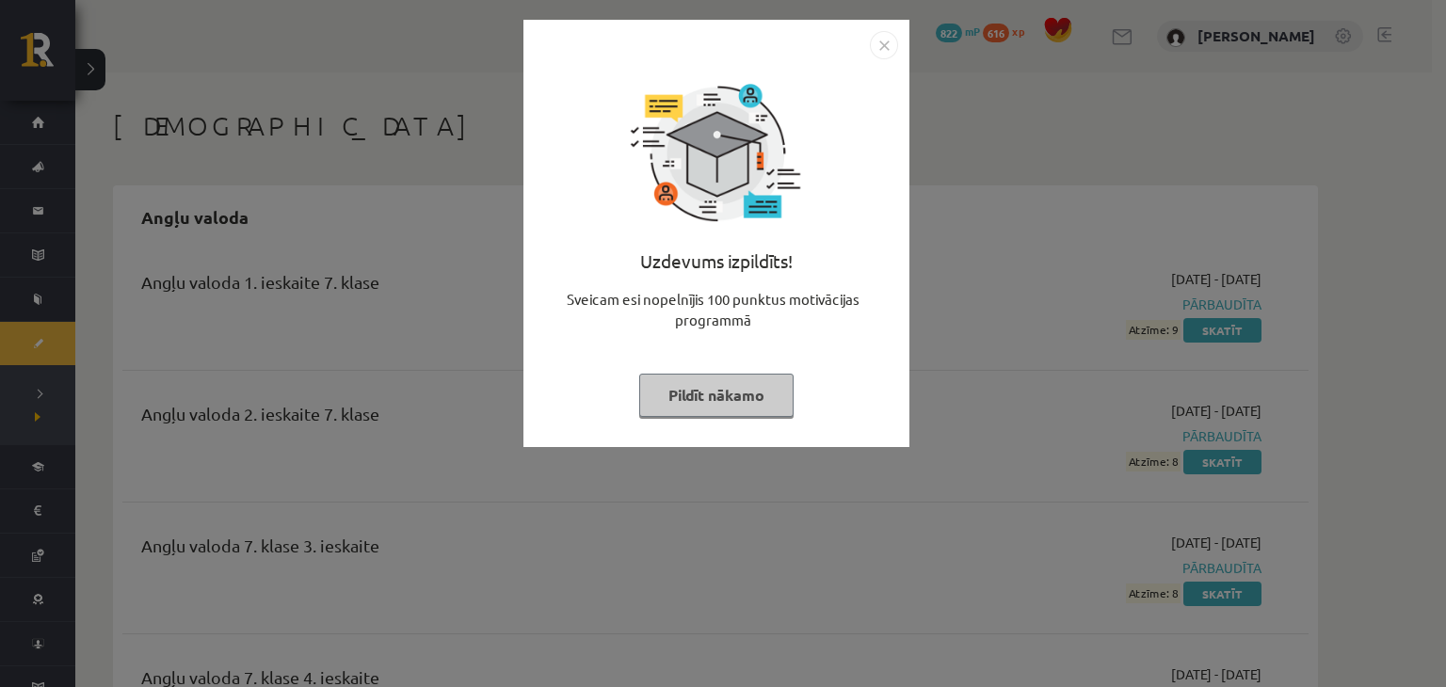
click at [704, 399] on button "Pildīt nākamo" at bounding box center [716, 395] width 154 height 43
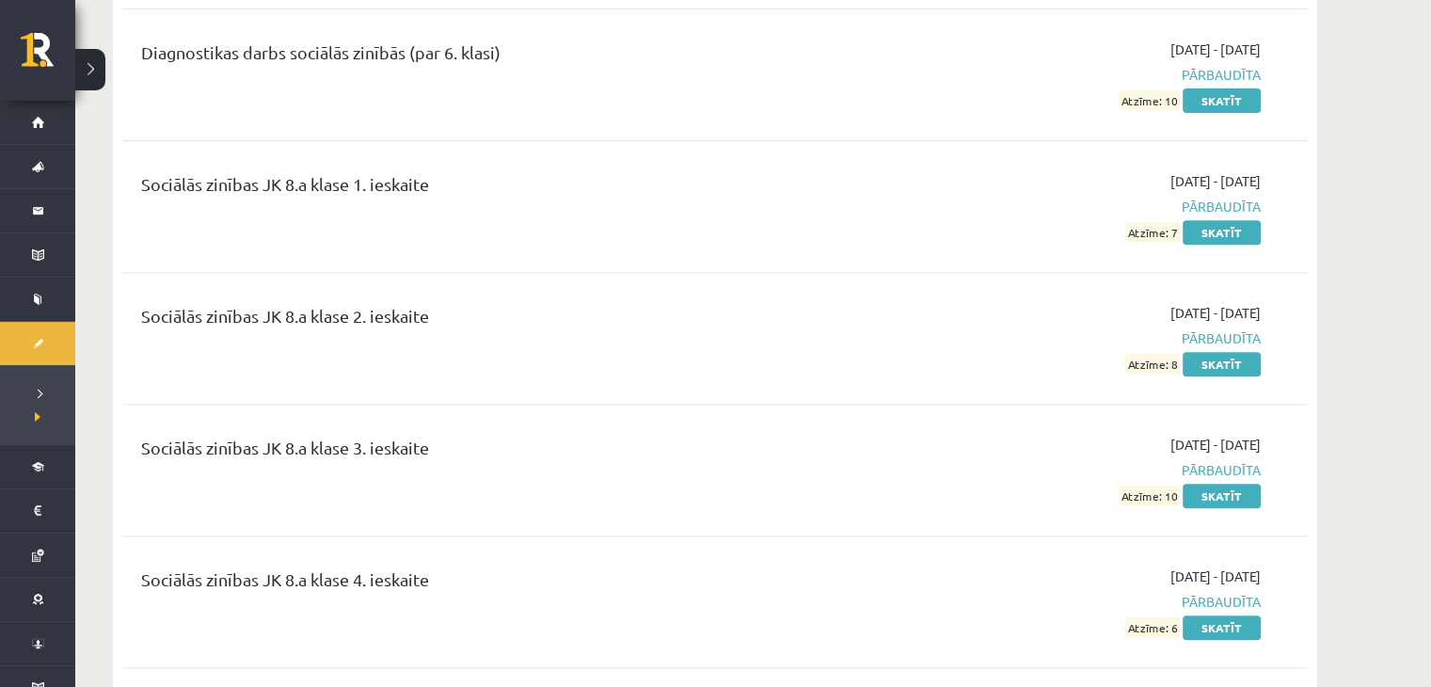
scroll to position [22334, 0]
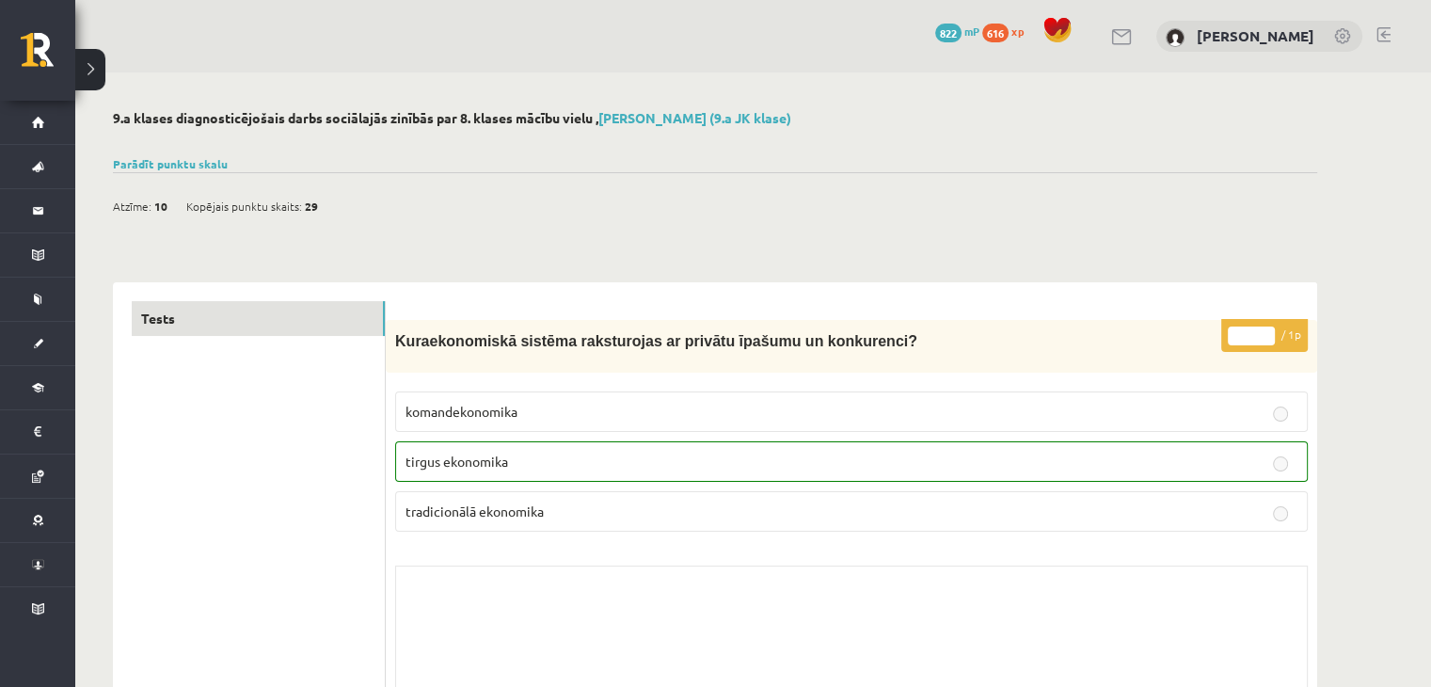
click at [149, 170] on div "Parādīt punktu skalu Atzīme No Līdz 1 0 5 2 6 8 3 9 11 4 12 14 5 15 17 6 18 20 …" at bounding box center [715, 163] width 1205 height 17
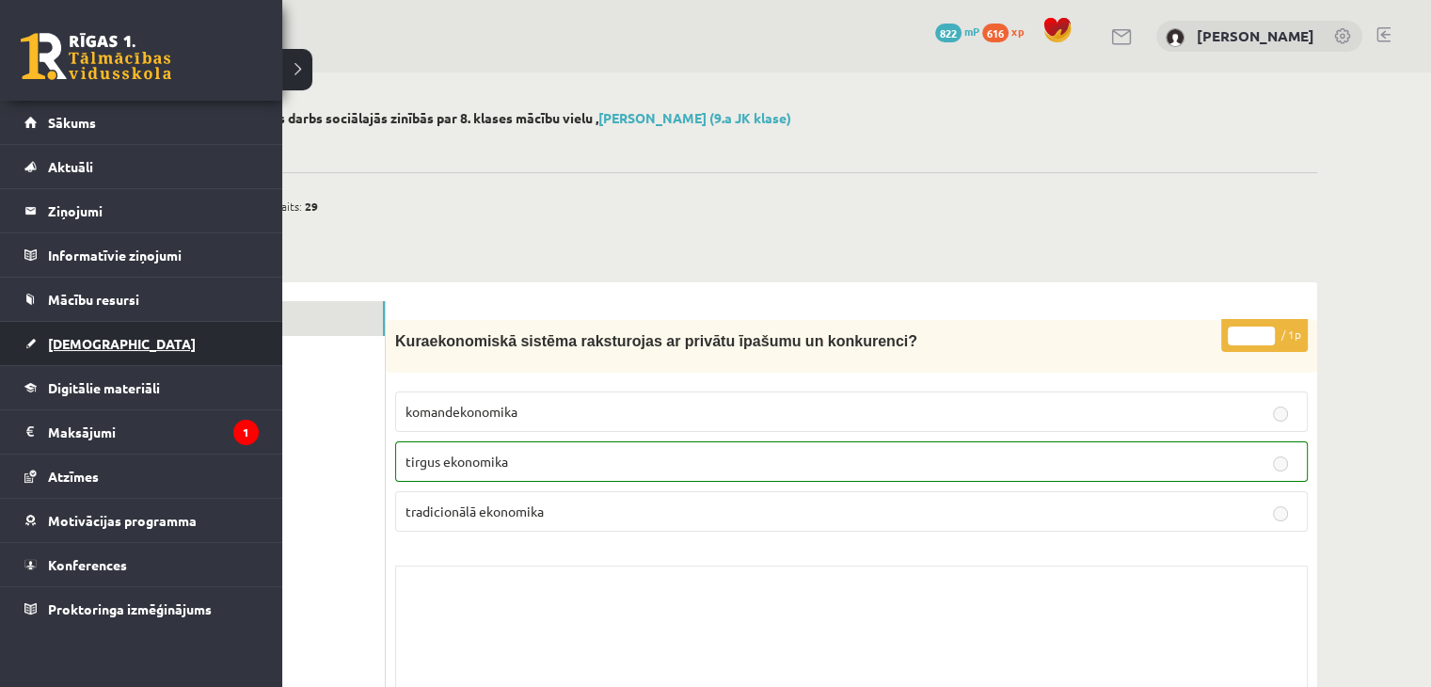
click at [94, 356] on link "[DEMOGRAPHIC_DATA]" at bounding box center [141, 343] width 234 height 43
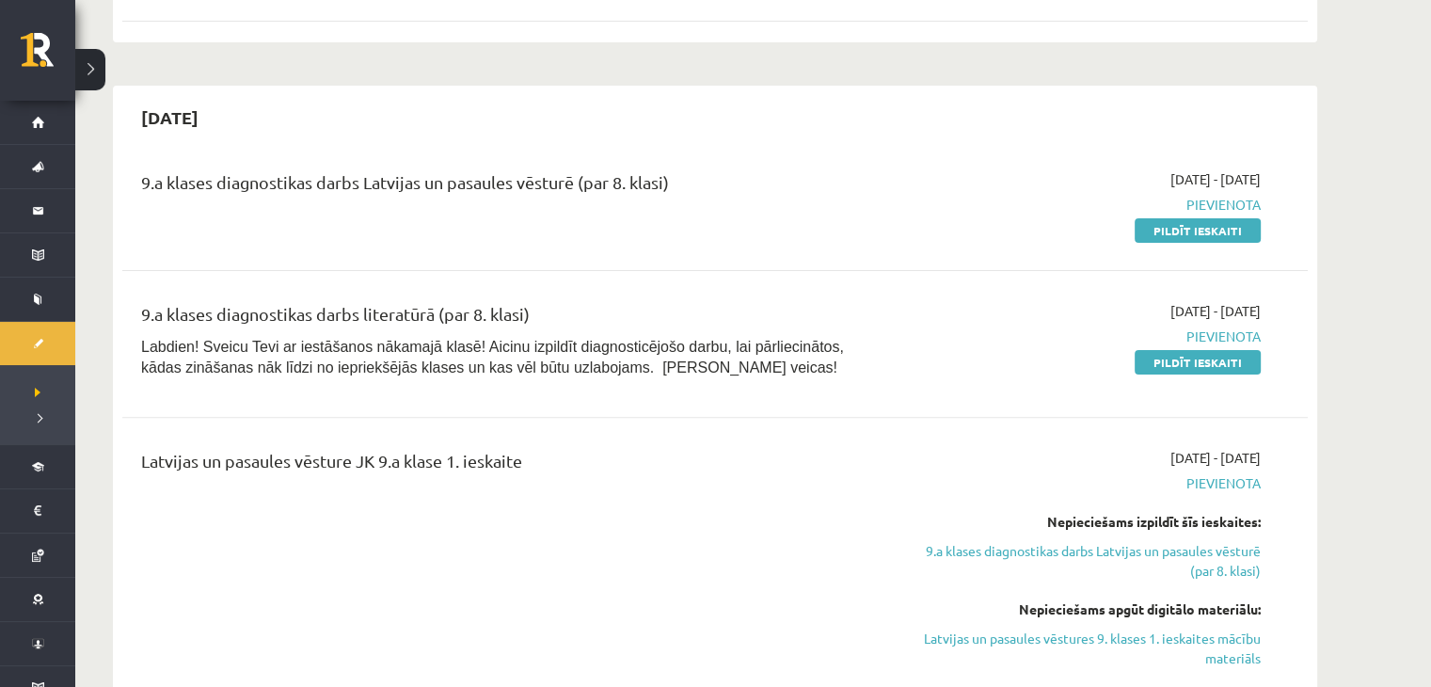
scroll to position [438, 0]
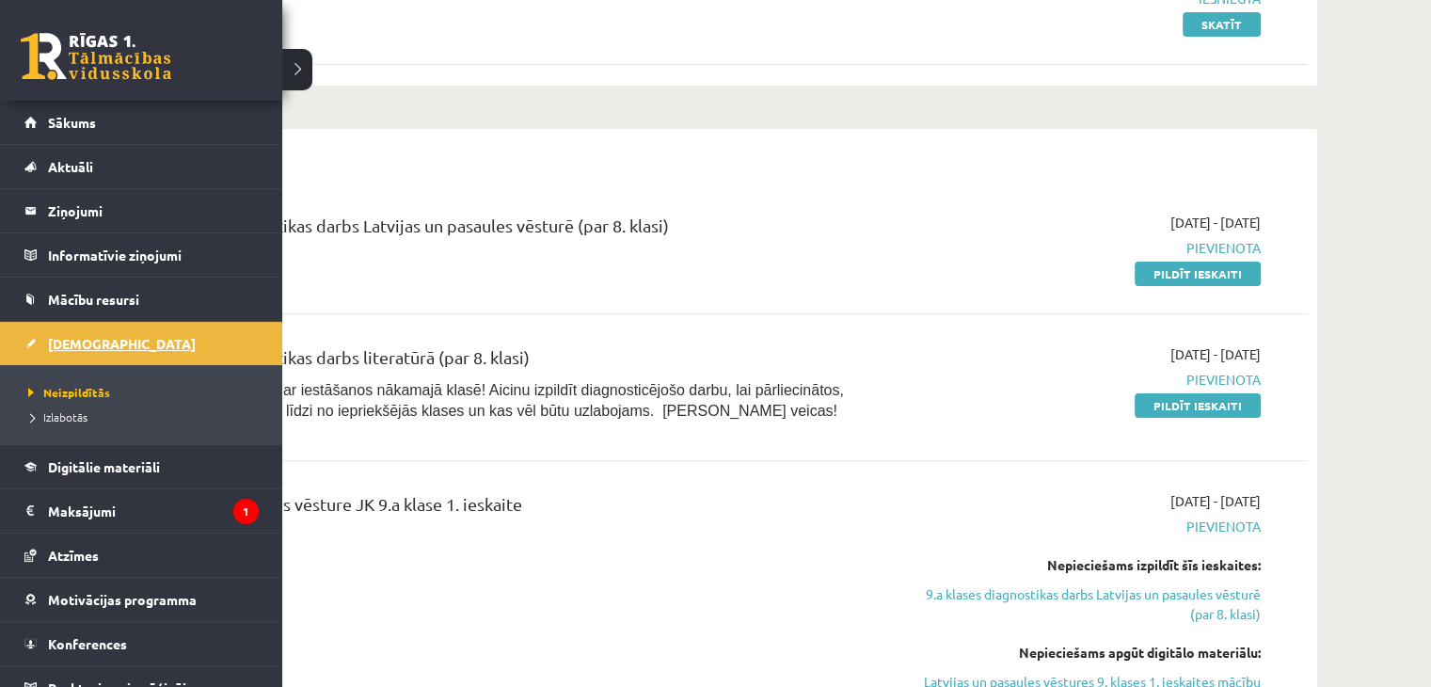
click at [71, 336] on span "[DEMOGRAPHIC_DATA]" at bounding box center [122, 343] width 148 height 17
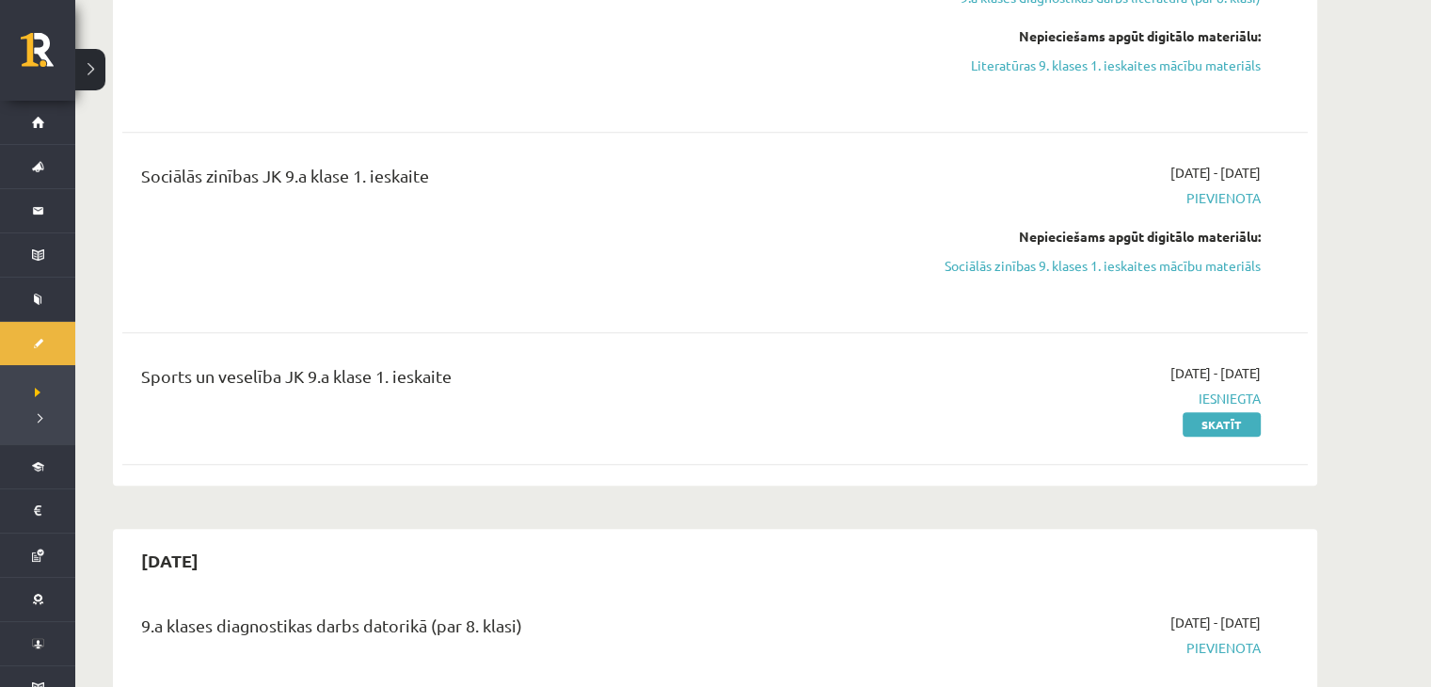
scroll to position [1278, 0]
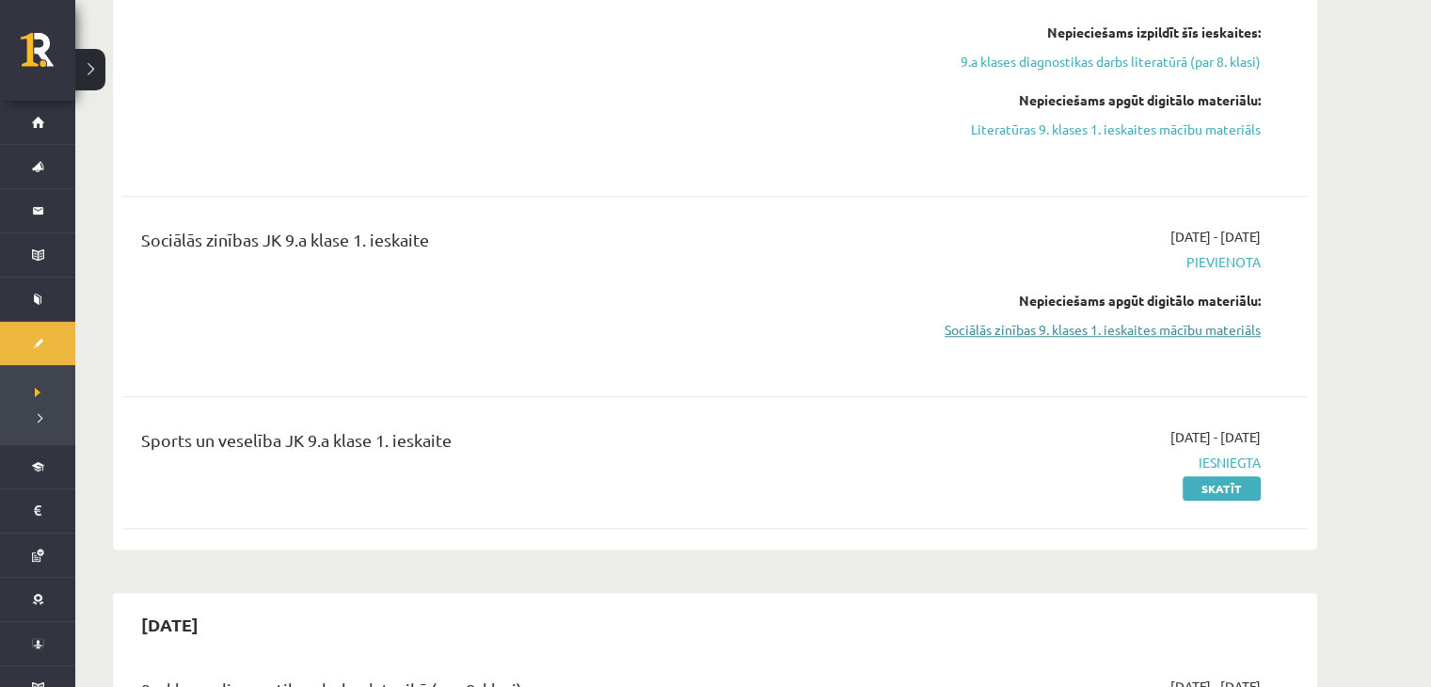
click at [1176, 332] on link "Sociālās zinības 9. klases 1. ieskaites mācību materiāls" at bounding box center [1083, 330] width 355 height 20
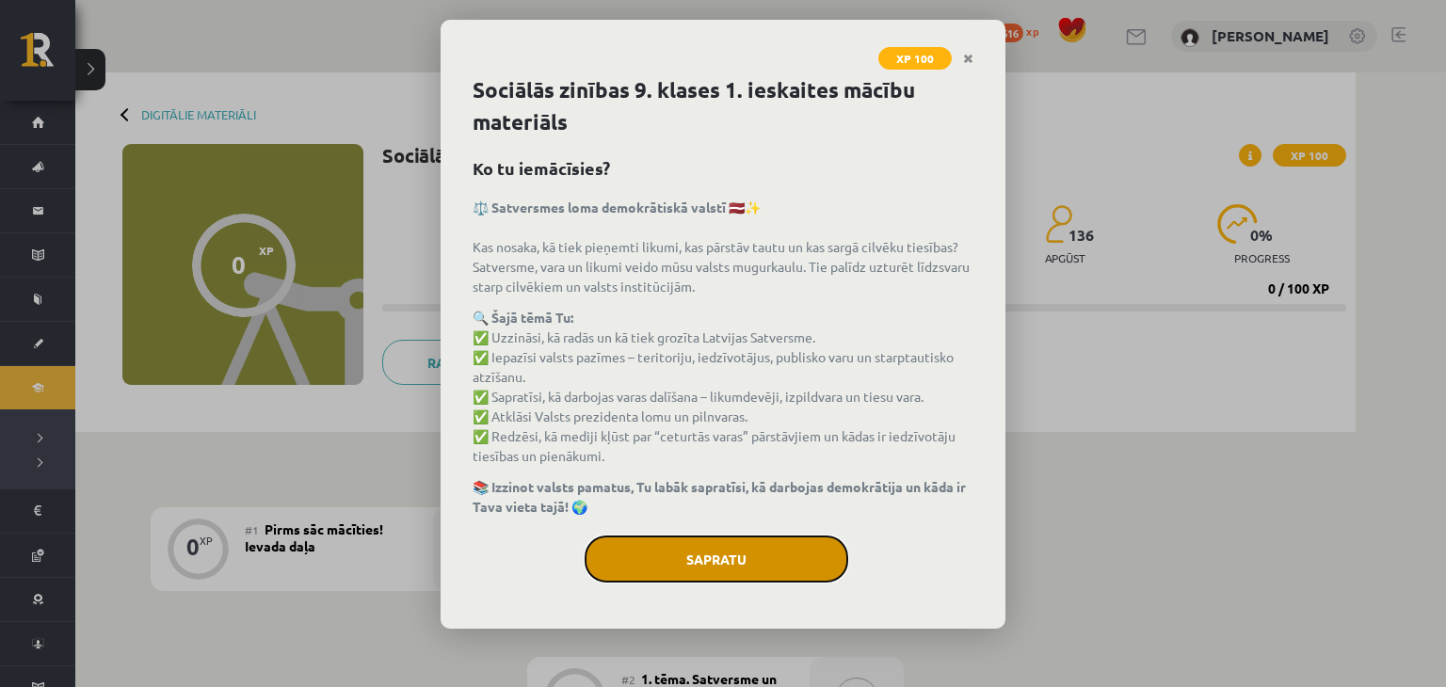
click at [751, 552] on button "Sapratu" at bounding box center [716, 558] width 264 height 47
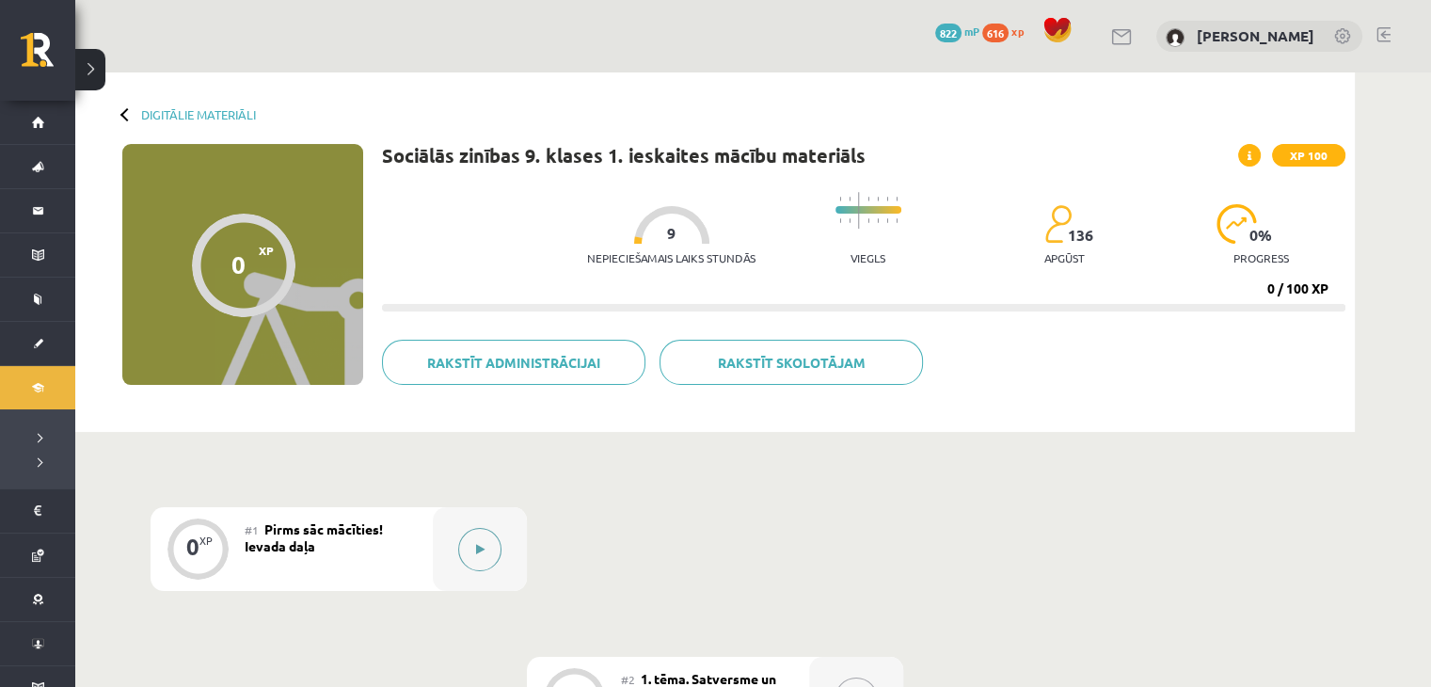
click at [478, 569] on button at bounding box center [479, 549] width 43 height 43
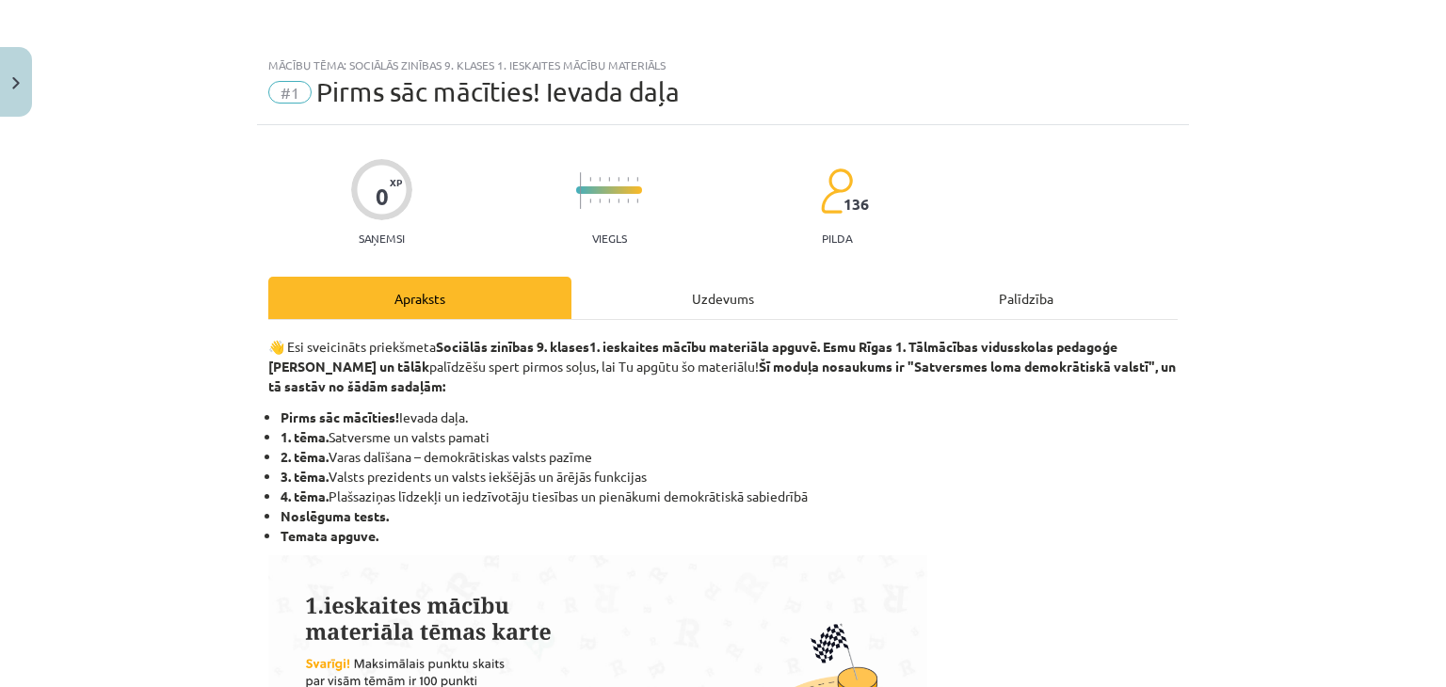
click at [693, 306] on div "Uzdevums" at bounding box center [722, 298] width 303 height 42
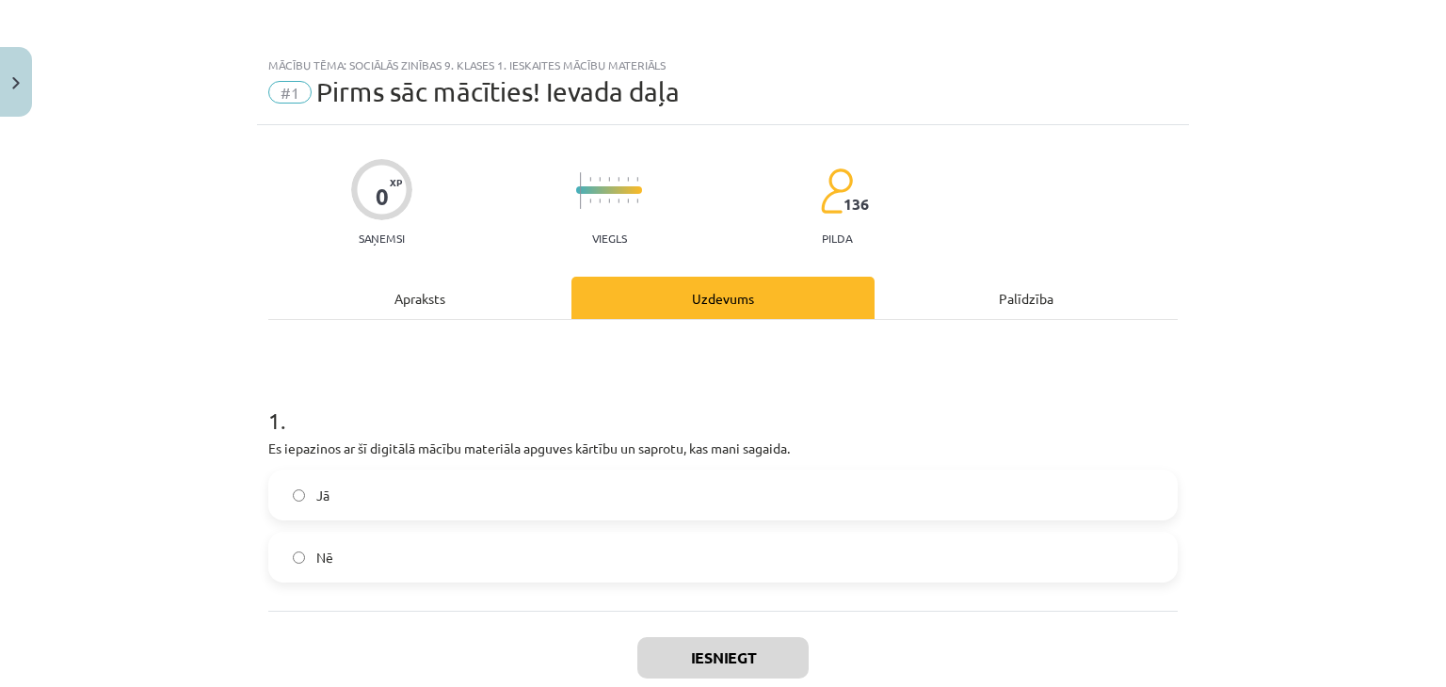
scroll to position [47, 0]
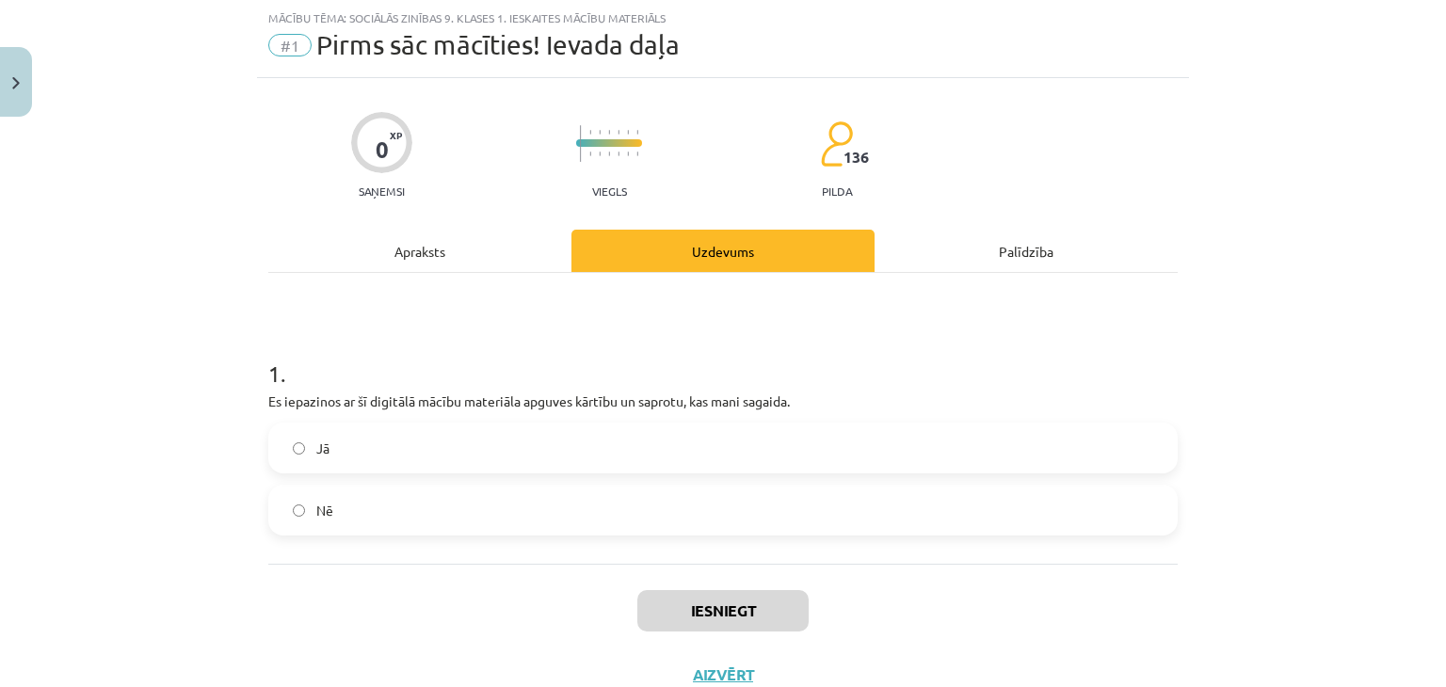
click at [405, 503] on label "Nē" at bounding box center [722, 510] width 905 height 47
click at [440, 448] on label "Jā" at bounding box center [722, 447] width 905 height 47
click at [693, 612] on button "Iesniegt" at bounding box center [722, 610] width 171 height 41
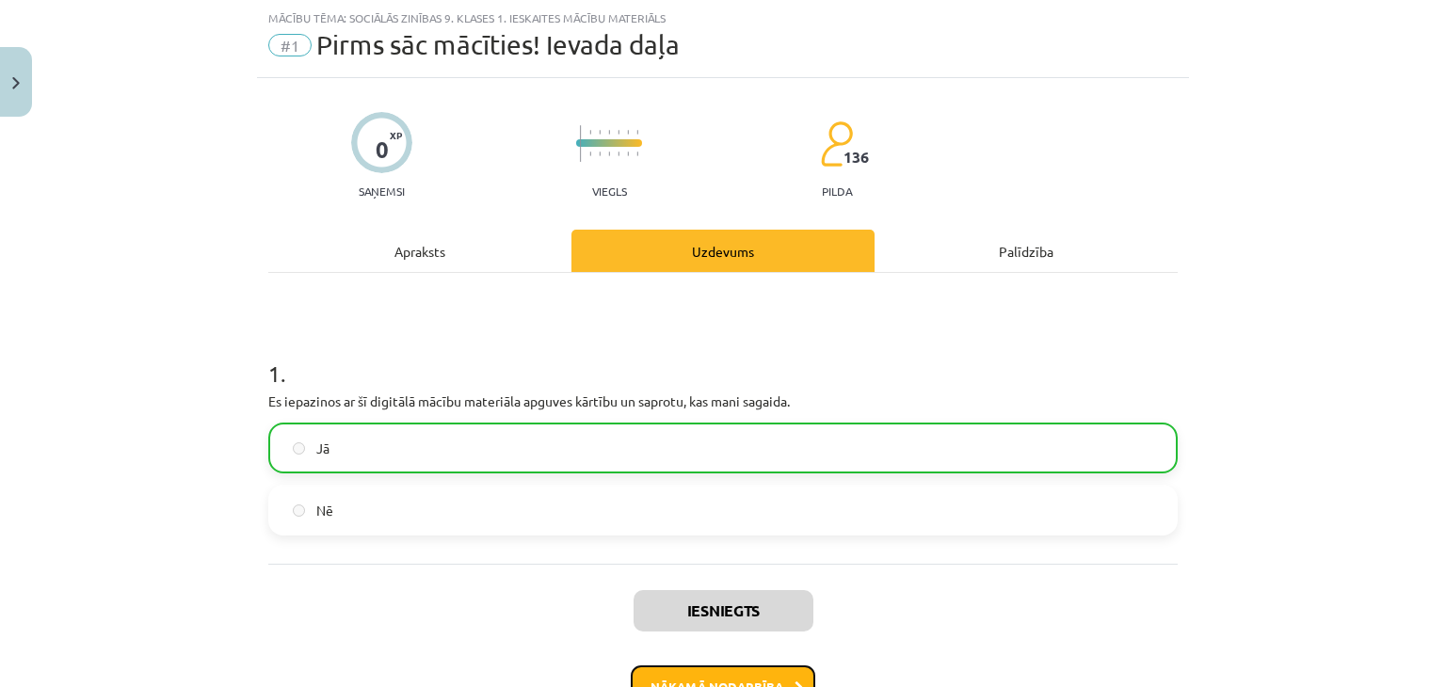
click at [735, 675] on button "Nākamā nodarbība" at bounding box center [723, 686] width 184 height 43
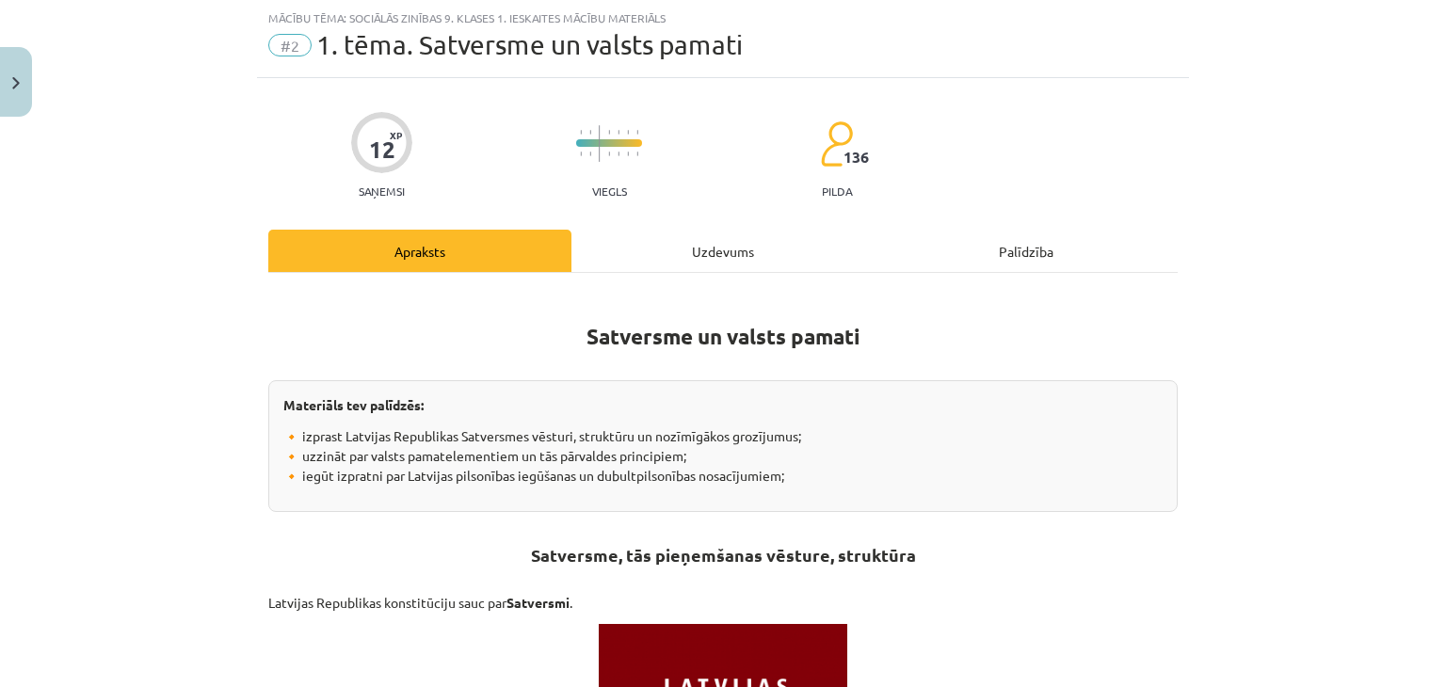
click at [692, 257] on div "Uzdevums" at bounding box center [722, 251] width 303 height 42
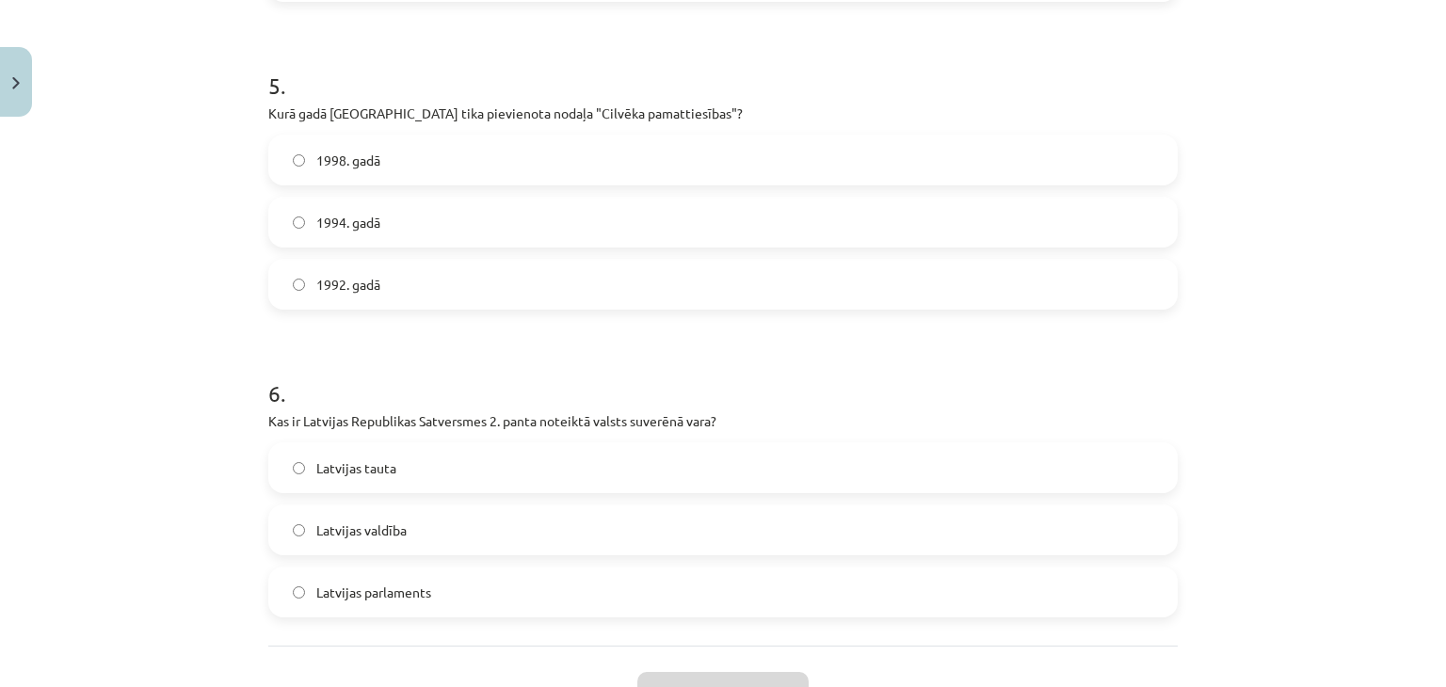
scroll to position [1714, 0]
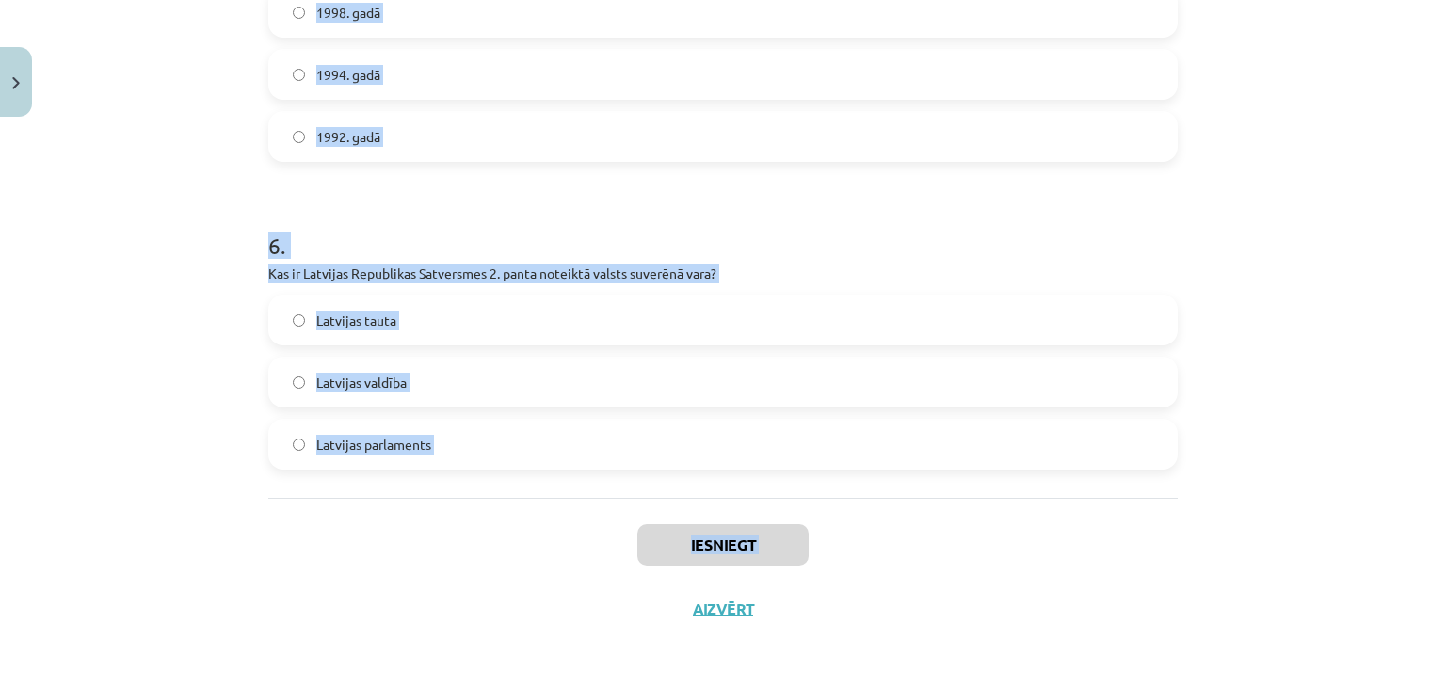
drag, startPoint x: 237, startPoint y: 363, endPoint x: 524, endPoint y: 551, distance: 342.7
click at [524, 551] on div "Mācību tēma: Sociālās zinības 9. klases 1. ieskaites mācību materiāls #2 1. tēm…" at bounding box center [723, 343] width 1446 height 687
click at [524, 551] on div "Iesniegt Aizvērt" at bounding box center [722, 564] width 909 height 132
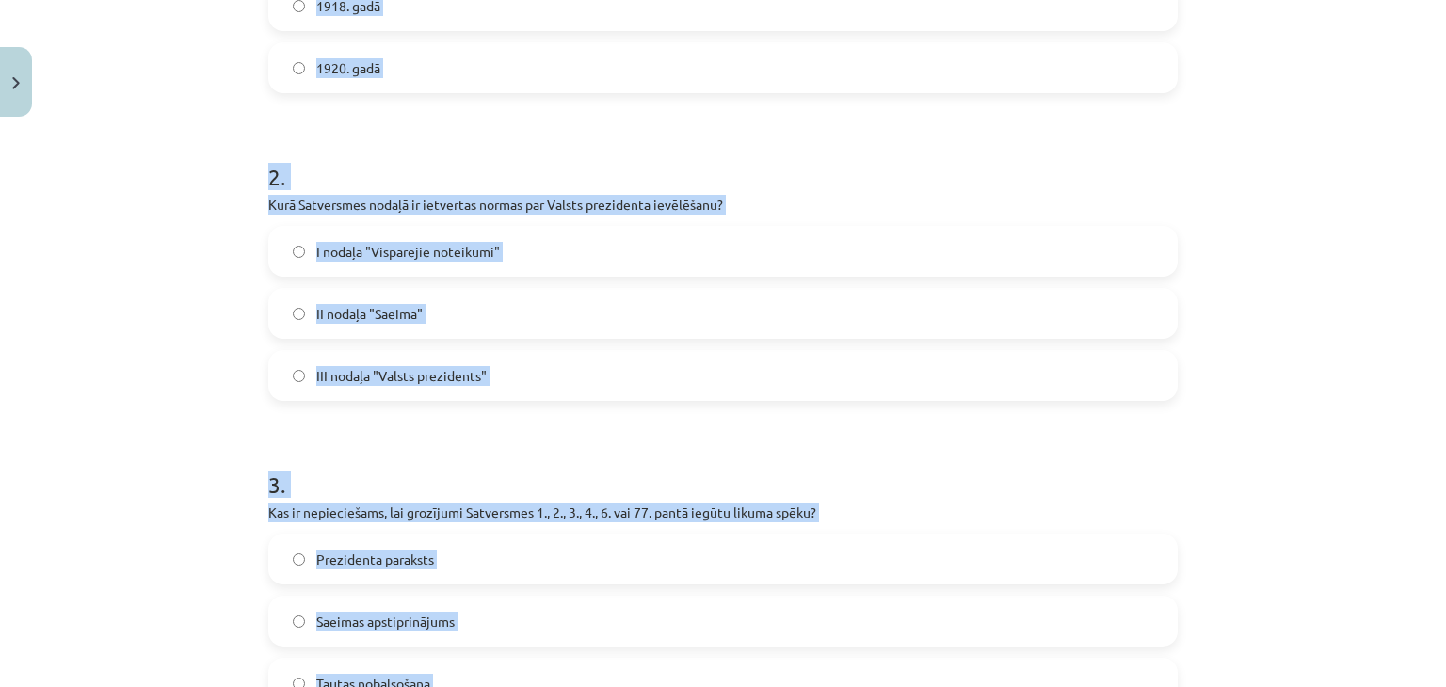
scroll to position [0, 0]
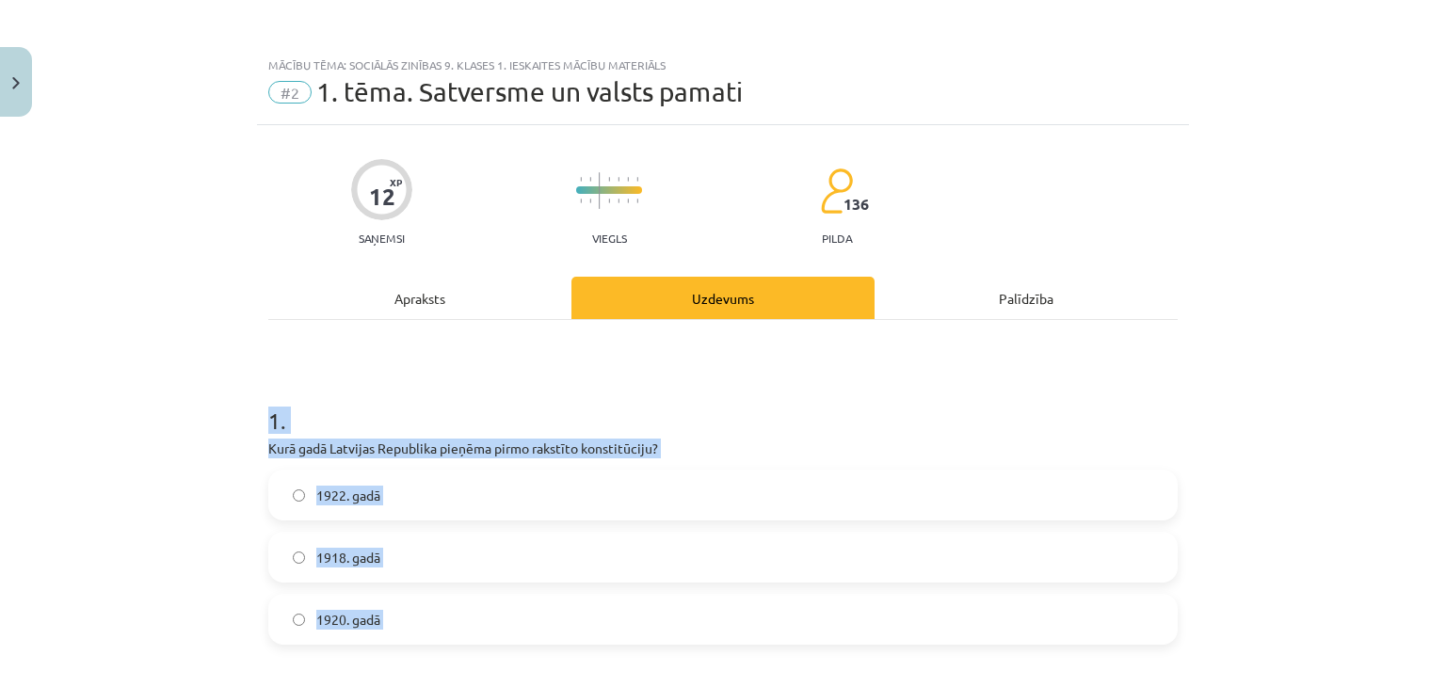
drag, startPoint x: 472, startPoint y: 464, endPoint x: 213, endPoint y: 402, distance: 267.1
click at [213, 402] on div "Mācību tēma: Sociālās zinības 9. klases 1. ieskaites mācību materiāls #2 1. tēm…" at bounding box center [723, 343] width 1446 height 687
copy form "1 . Kurā gadā Latvijas Republika pieņēma pirmo rakstīto konstitūciju? 1922. gad…"
click at [1217, 380] on div "Mācību tēma: Sociālās zinības 9. klases 1. ieskaites mācību materiāls #2 1. tēm…" at bounding box center [723, 343] width 1446 height 687
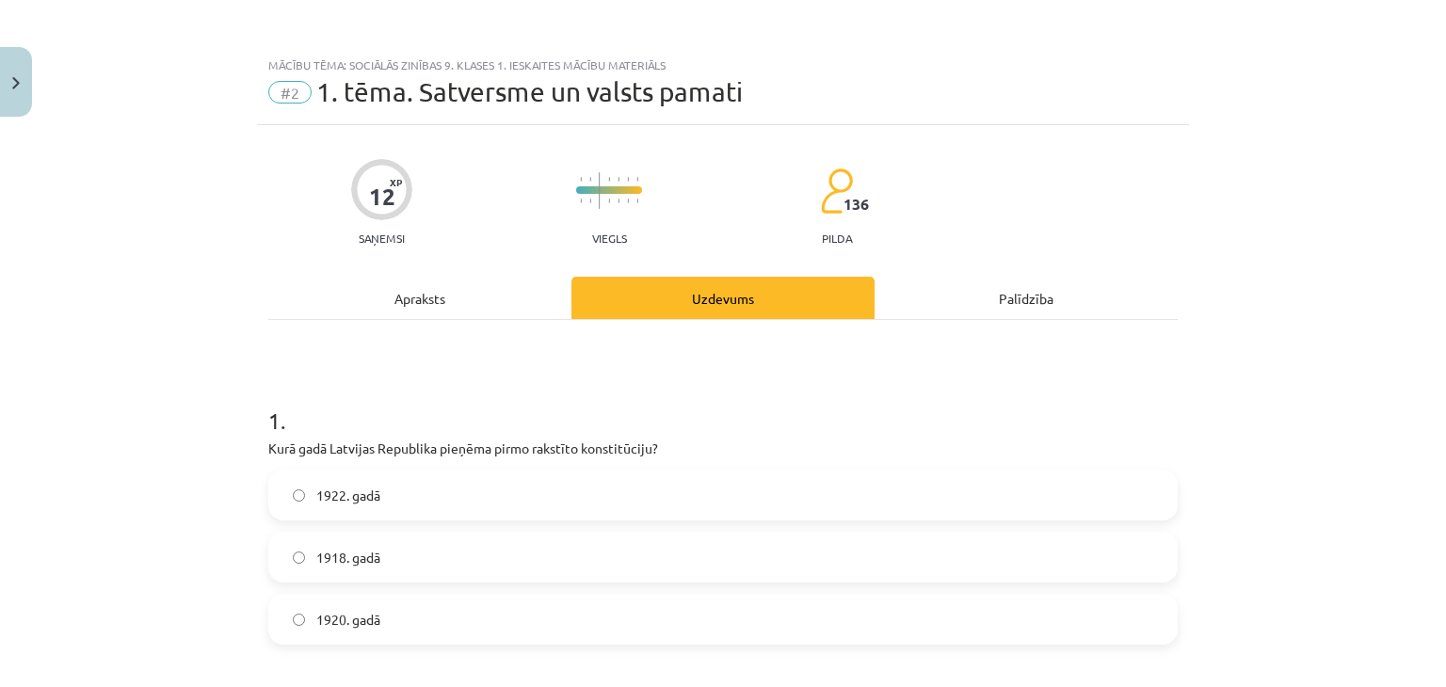
click at [1069, 491] on label "1922. gadā" at bounding box center [722, 494] width 905 height 47
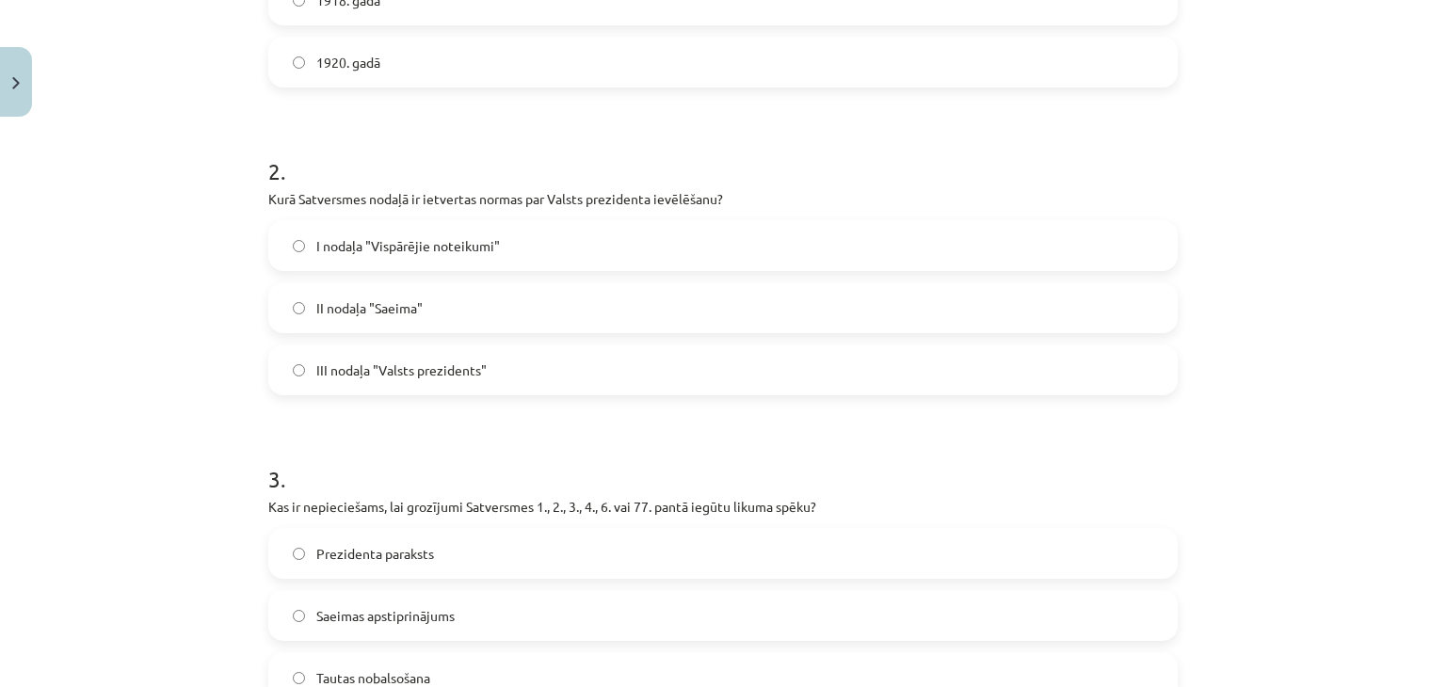
scroll to position [559, 0]
click at [489, 358] on label "III nodaļa "Valsts prezidents"" at bounding box center [722, 367] width 905 height 47
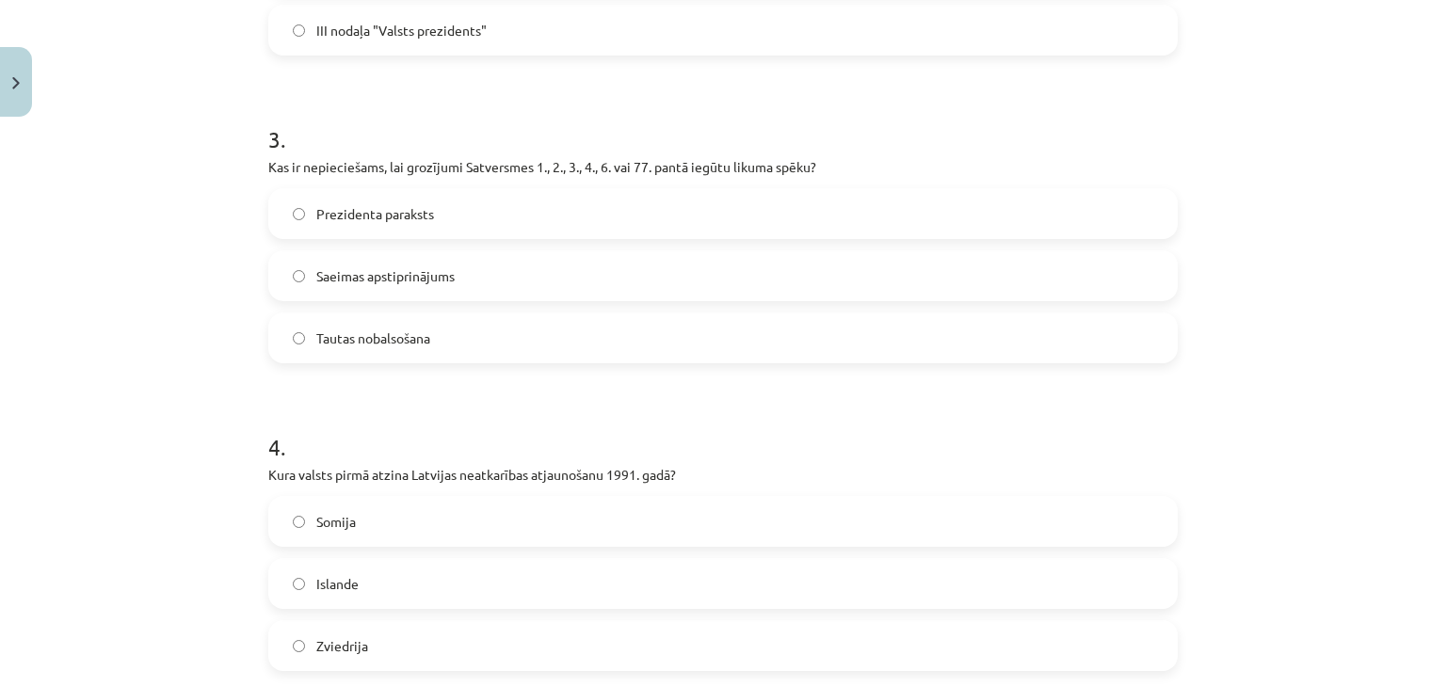
scroll to position [897, 0]
click at [428, 268] on span "Saeimas apstiprinājums" at bounding box center [385, 276] width 138 height 20
click at [451, 325] on label "Tautas nobalsošana" at bounding box center [722, 337] width 905 height 47
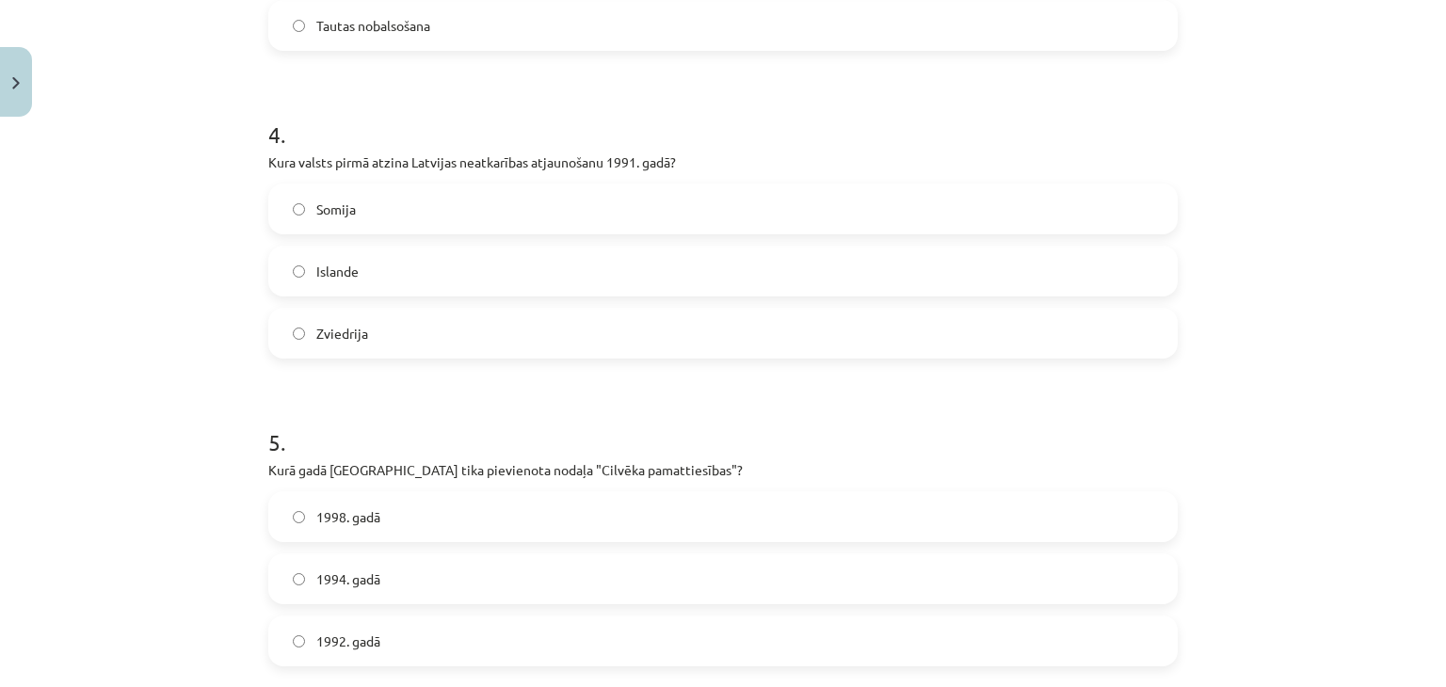
scroll to position [1218, 0]
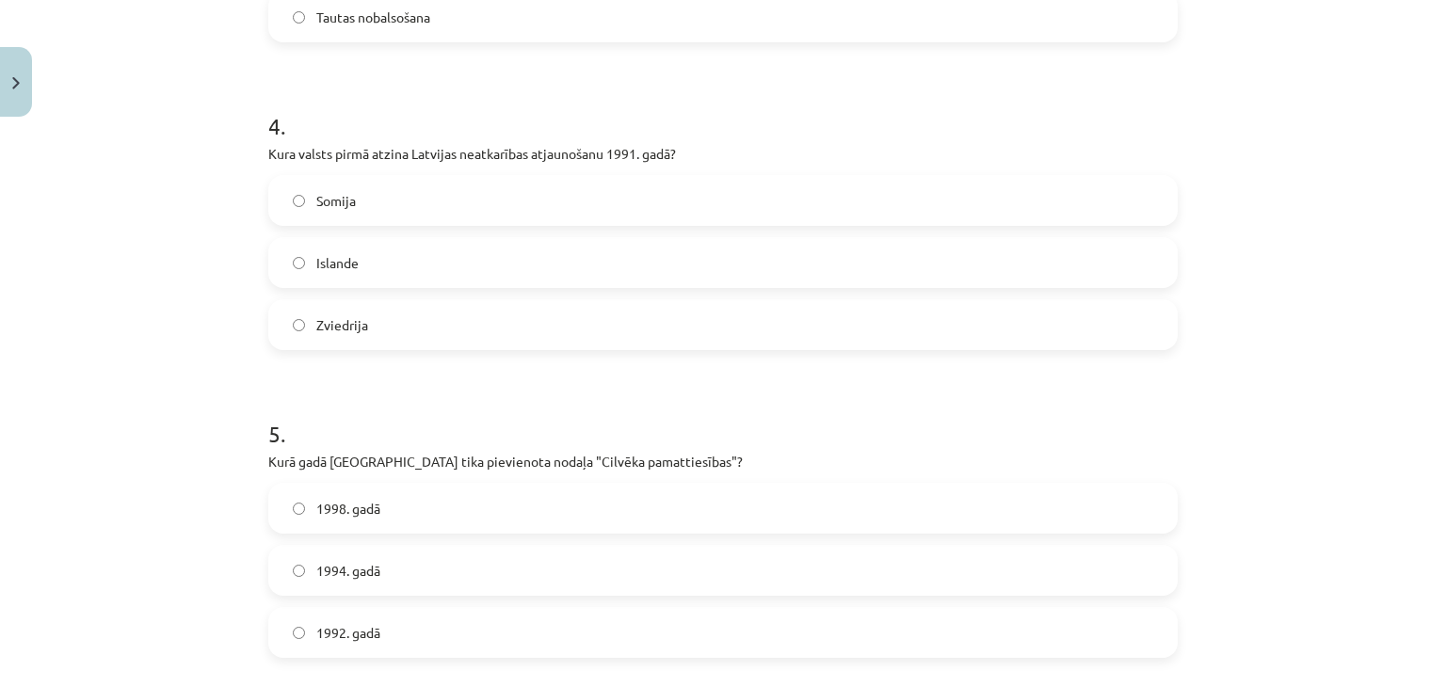
click at [489, 508] on label "1998. gadā" at bounding box center [722, 508] width 905 height 47
click at [393, 277] on label "Islande" at bounding box center [722, 262] width 905 height 47
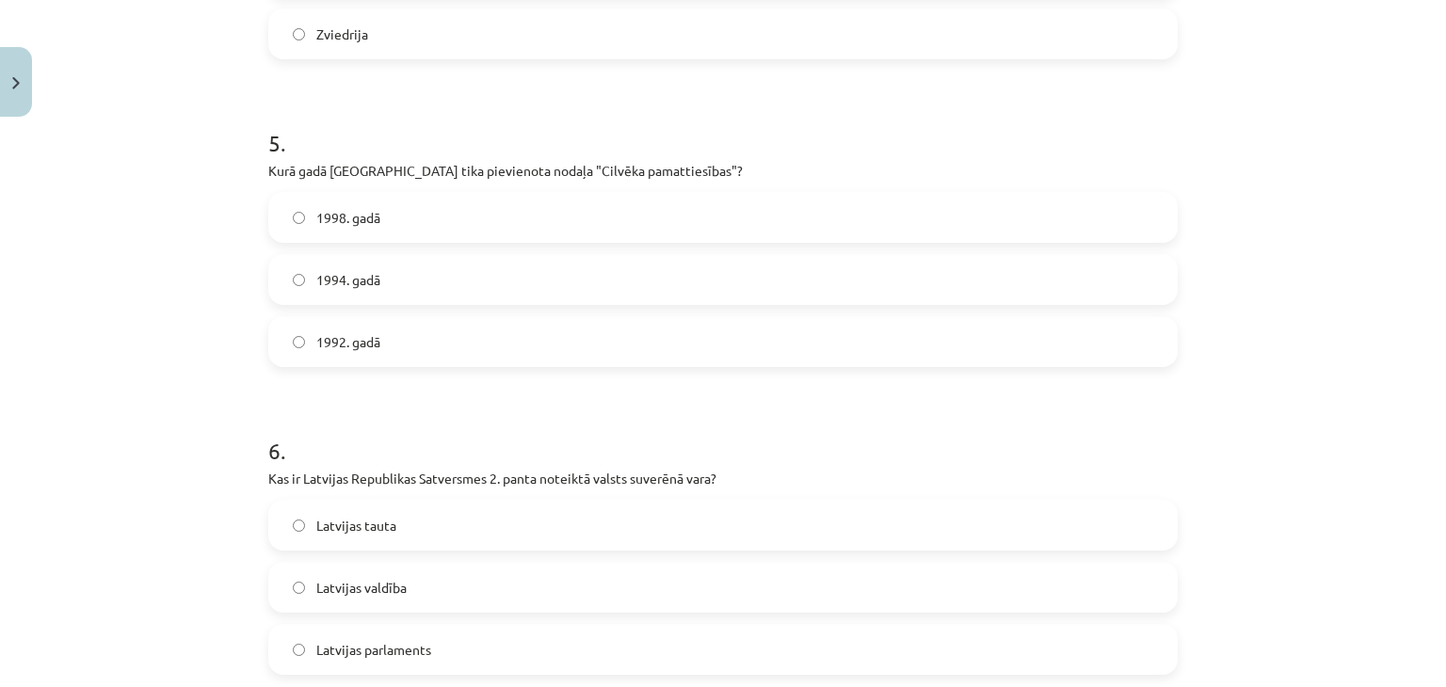
scroll to position [1714, 0]
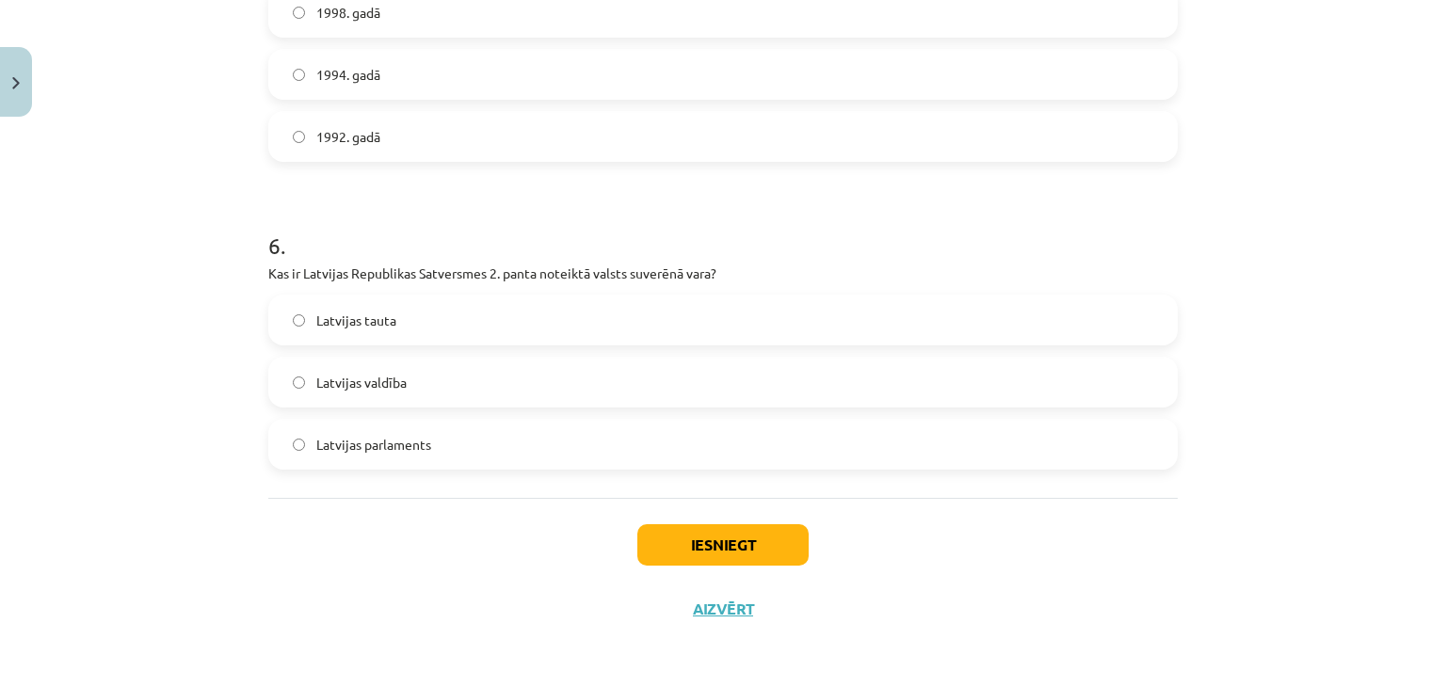
click at [521, 305] on label "Latvijas tauta" at bounding box center [722, 319] width 905 height 47
click at [699, 552] on button "Iesniegt" at bounding box center [722, 544] width 171 height 41
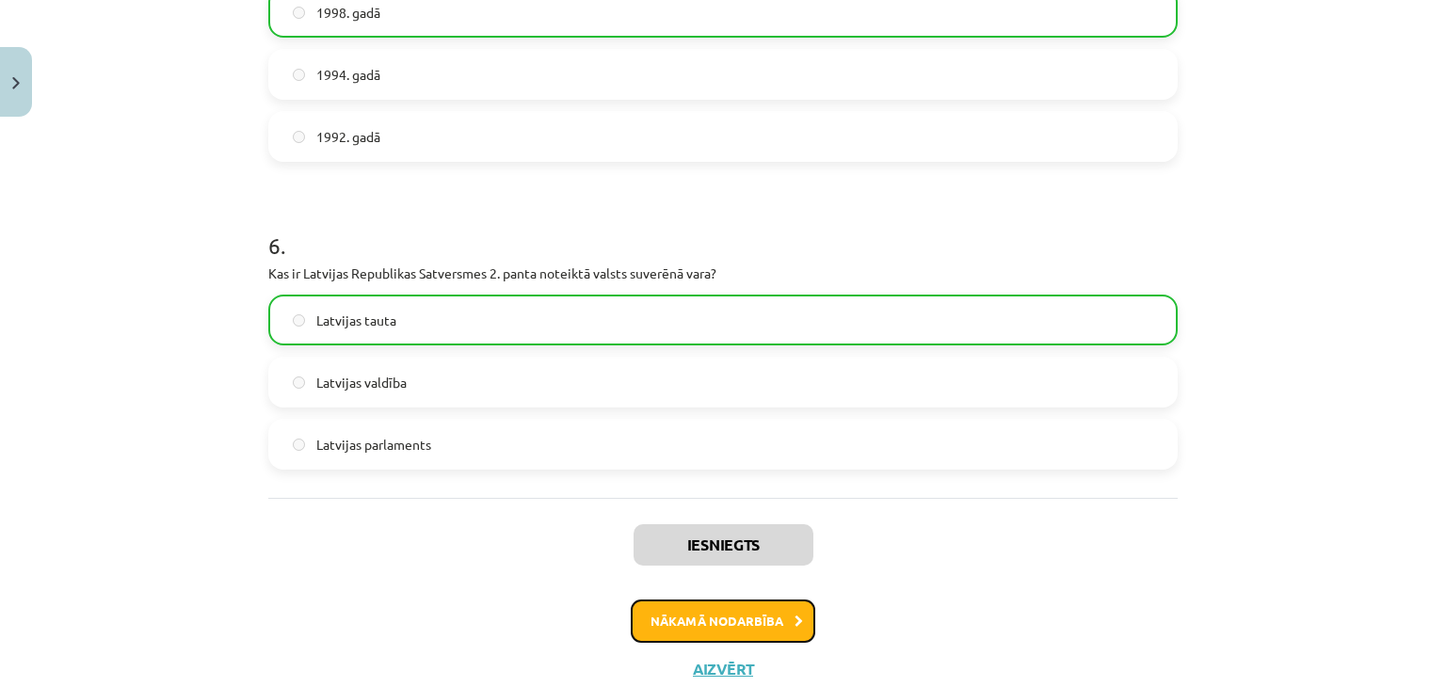
click at [692, 611] on button "Nākamā nodarbība" at bounding box center [723, 620] width 184 height 43
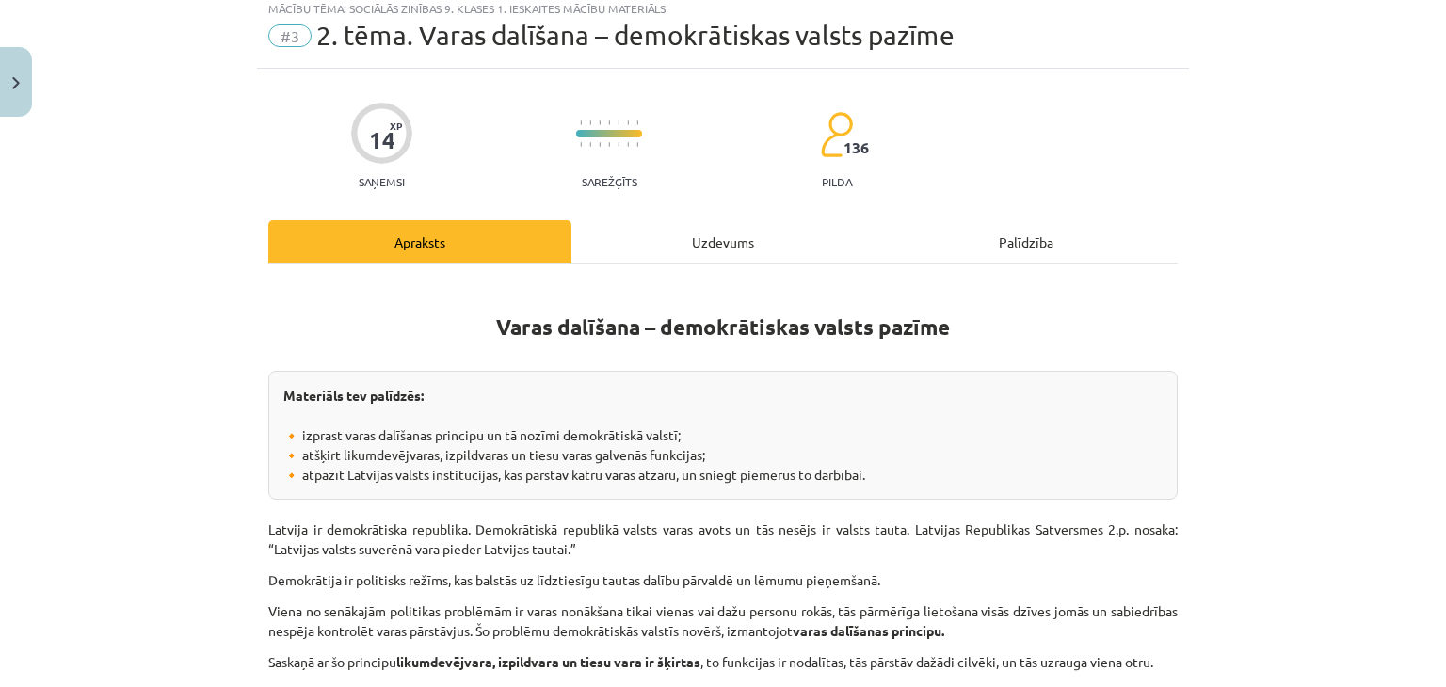
scroll to position [47, 0]
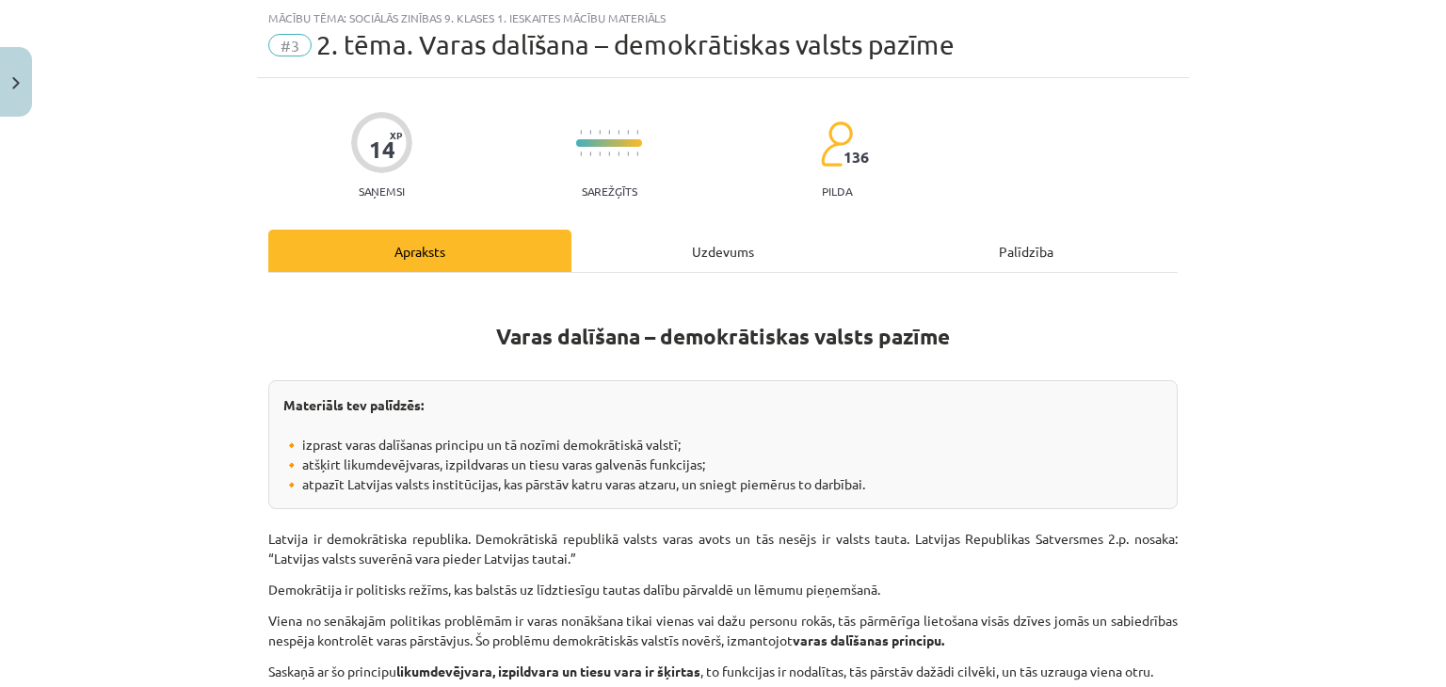
click at [640, 246] on div "Uzdevums" at bounding box center [722, 251] width 303 height 42
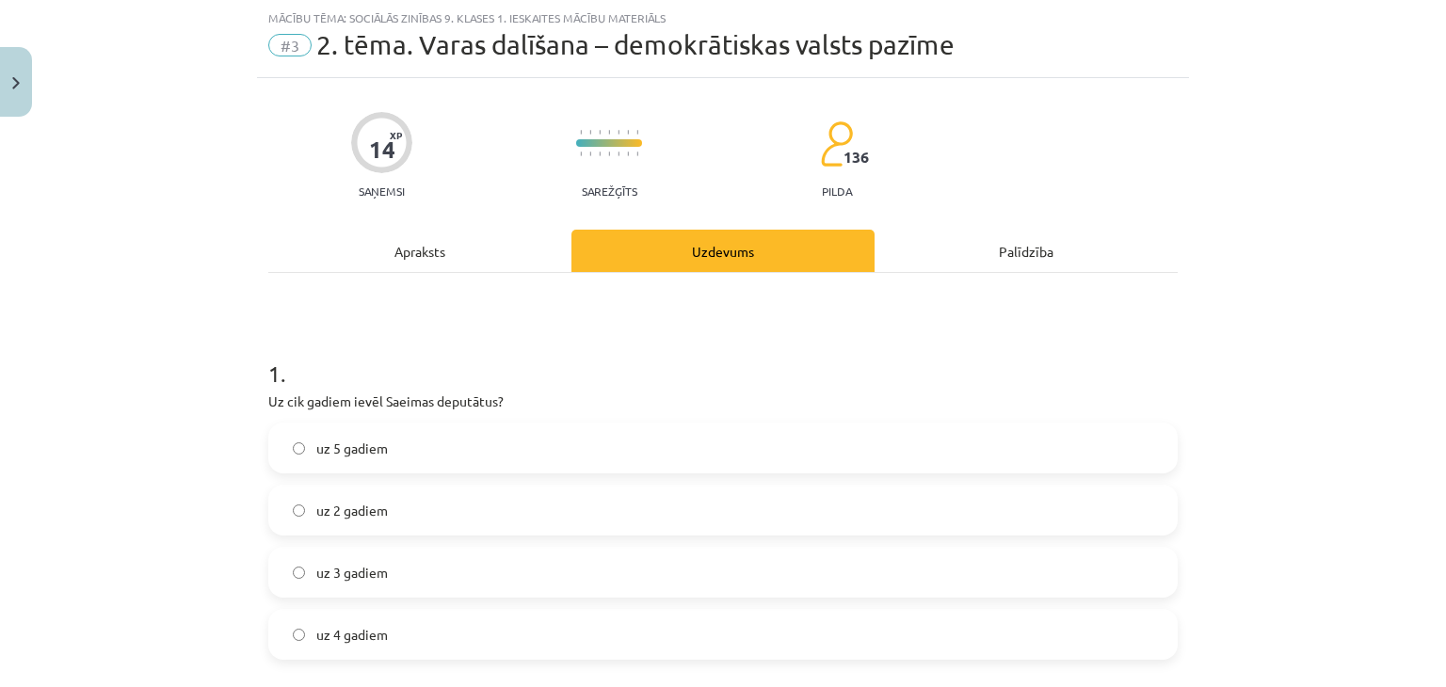
click at [360, 258] on div "Apraksts" at bounding box center [419, 251] width 303 height 42
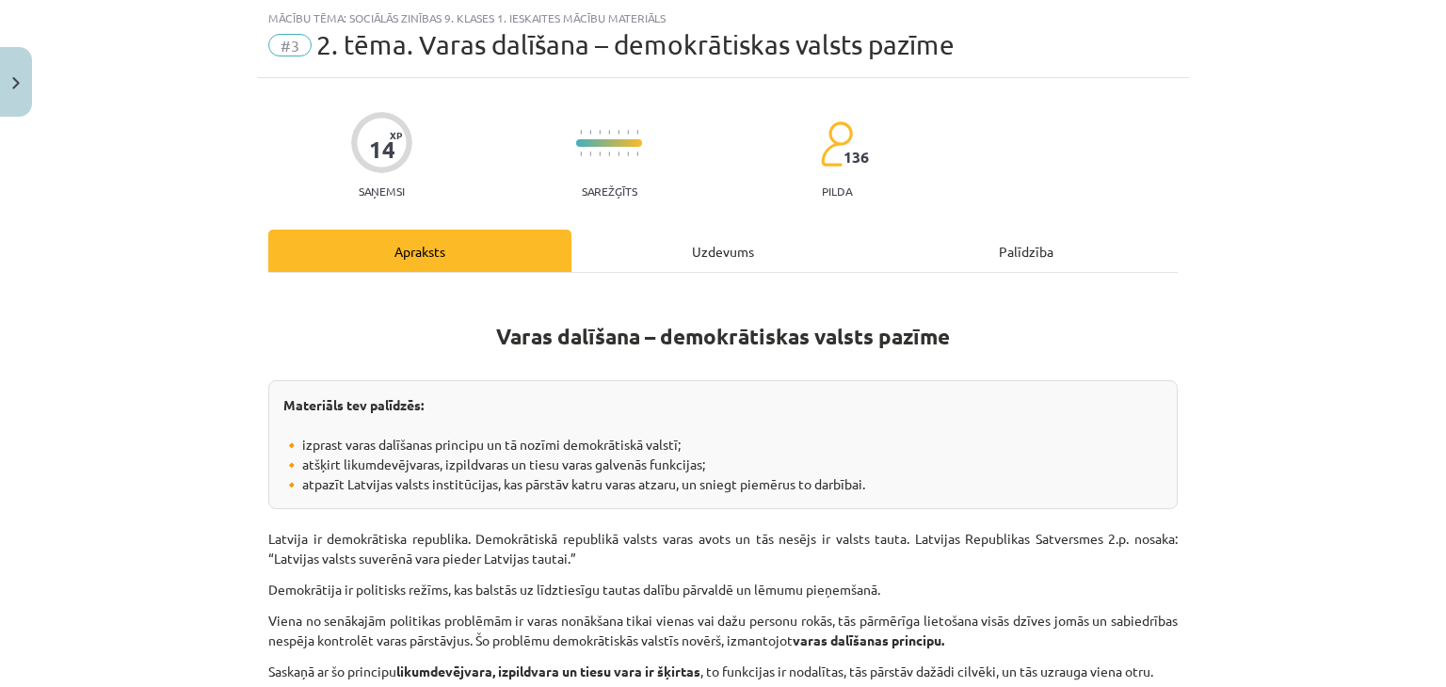
click at [625, 248] on div "Uzdevums" at bounding box center [722, 251] width 303 height 42
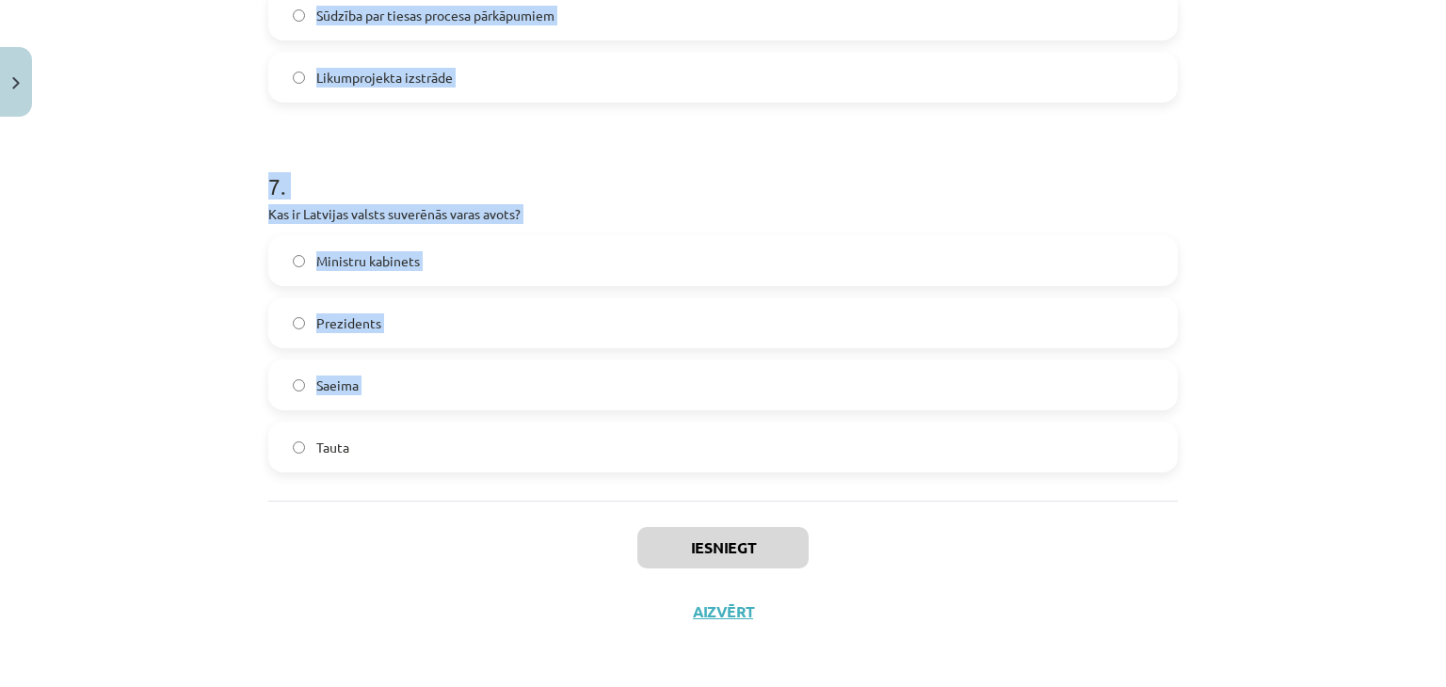
scroll to position [2394, 0]
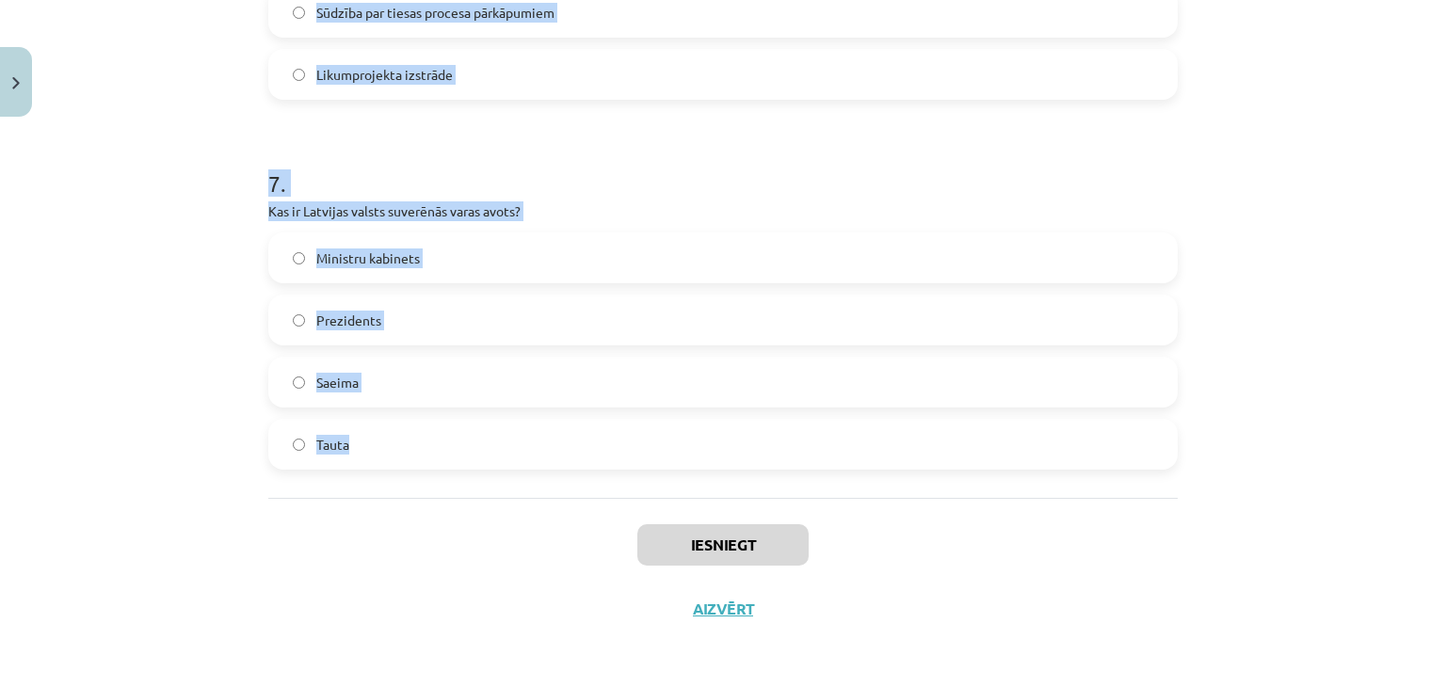
drag, startPoint x: 241, startPoint y: 365, endPoint x: 397, endPoint y: 464, distance: 184.9
click at [397, 464] on div "Mācību tēma: Sociālās zinības 9. klases 1. ieskaites mācību materiāls #3 2. tēm…" at bounding box center [723, 343] width 1446 height 687
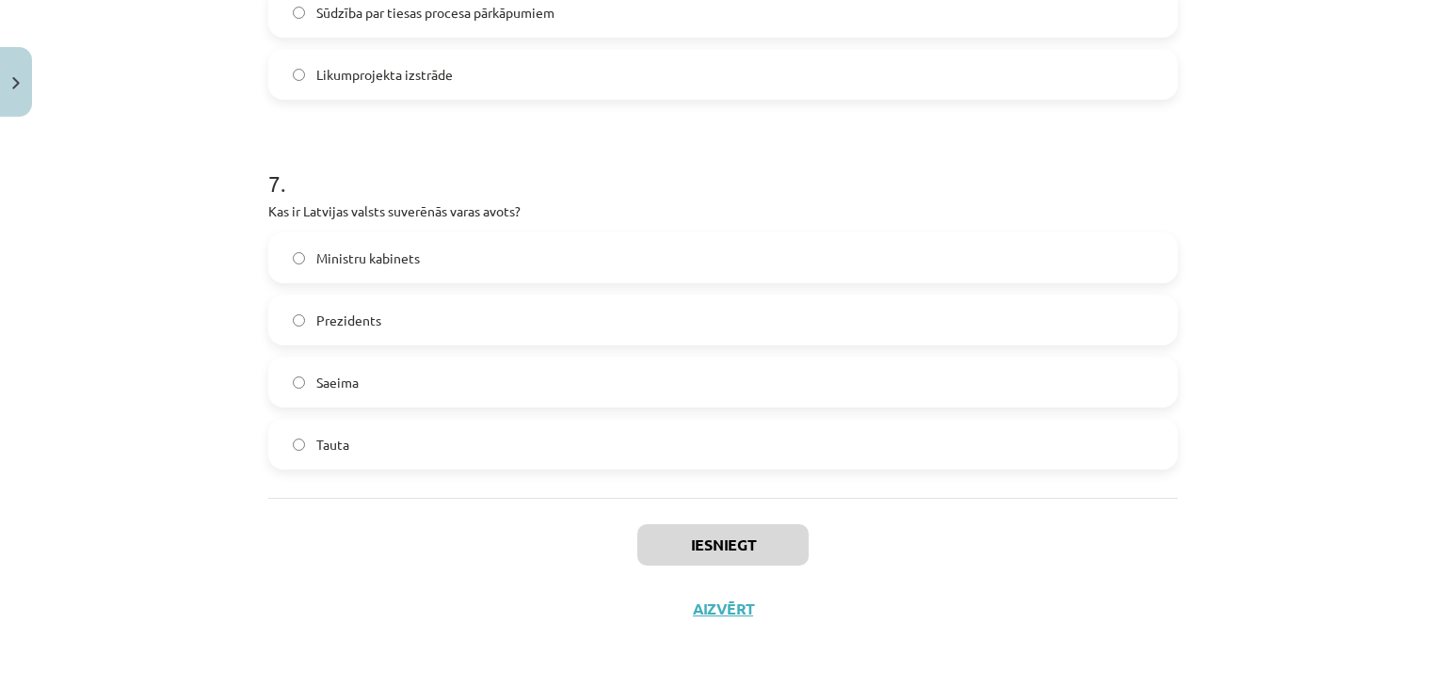
click at [337, 520] on div "Iesniegt Aizvērt" at bounding box center [722, 564] width 909 height 132
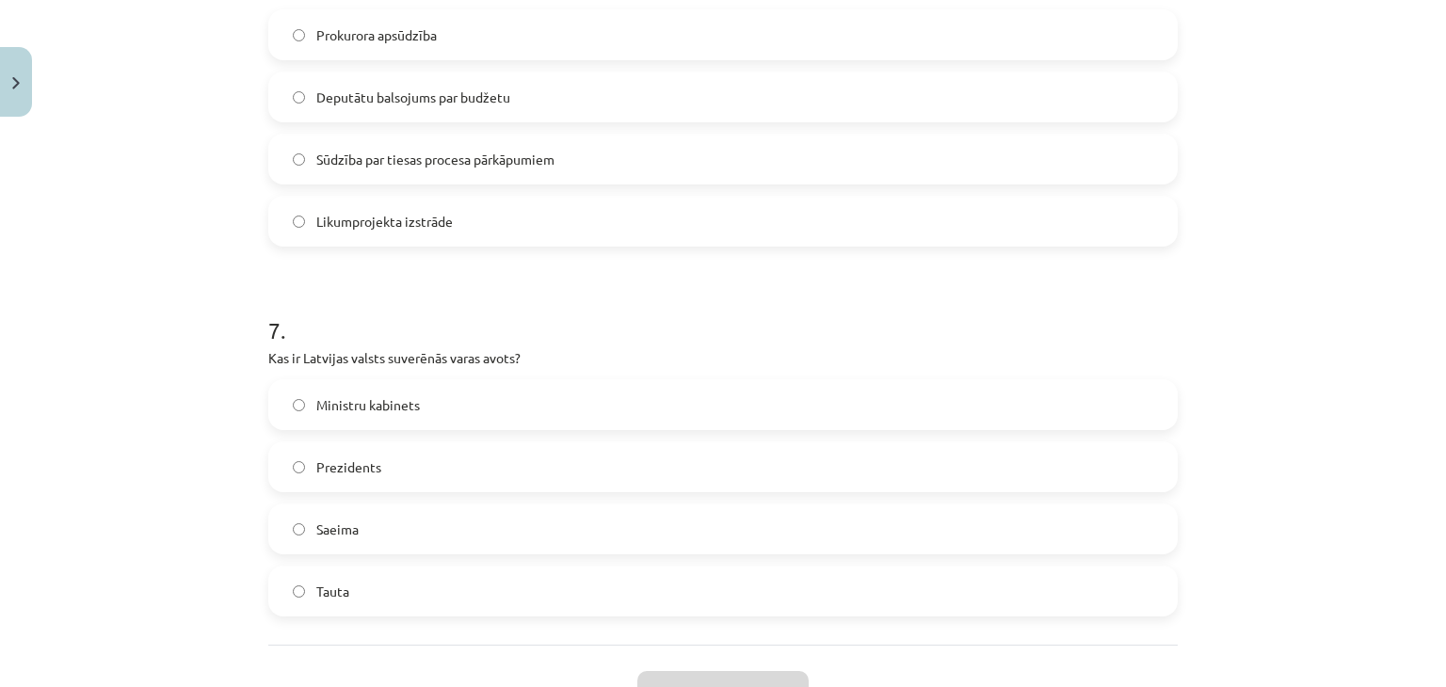
scroll to position [2206, 0]
